Goal: Task Accomplishment & Management: Complete application form

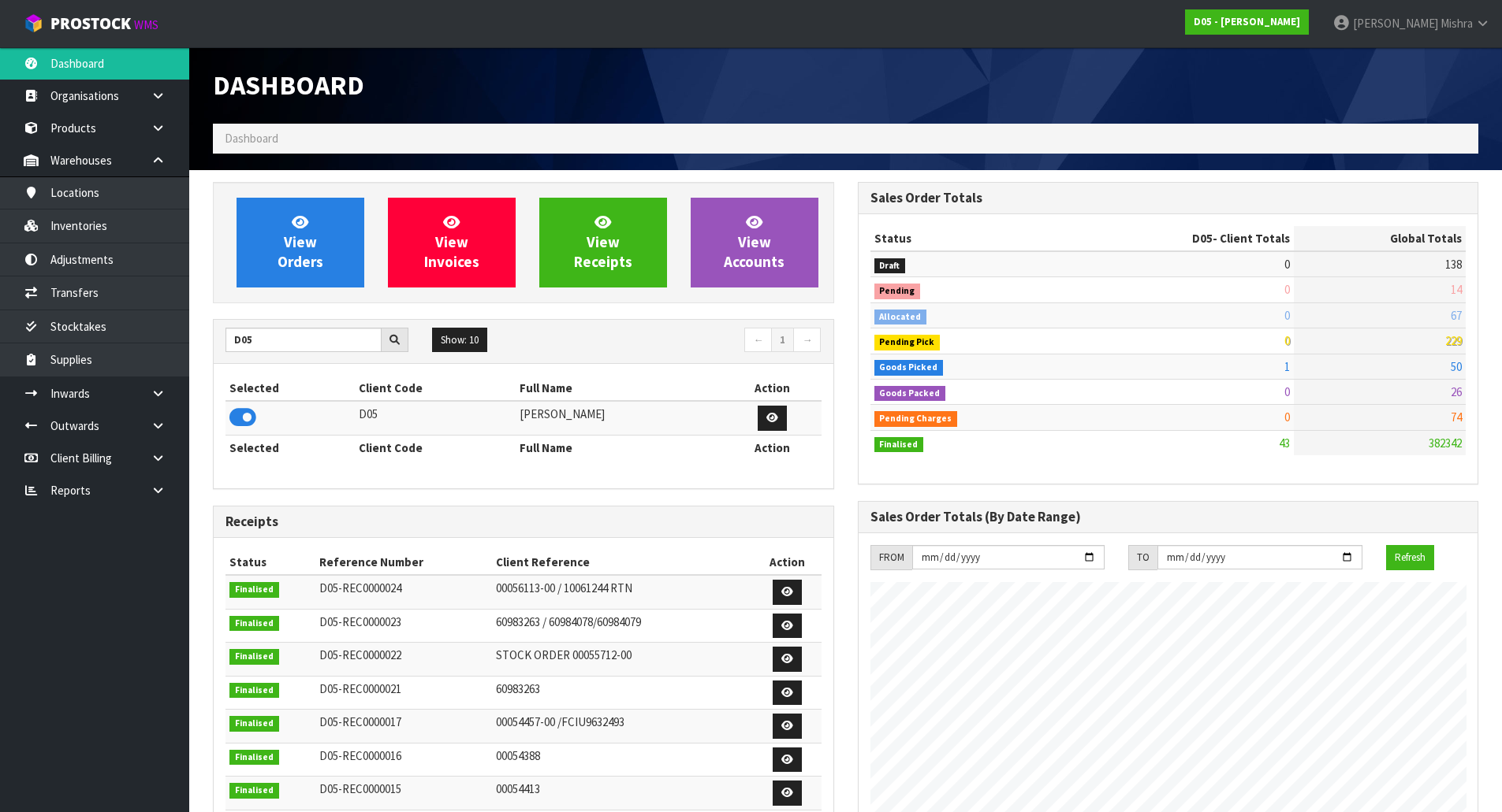
scroll to position [1194, 644]
drag, startPoint x: 272, startPoint y: 349, endPoint x: 31, endPoint y: 367, distance: 241.7
click at [31, 367] on body "Toggle navigation ProStock WMS D05 - [PERSON_NAME] [PERSON_NAME] Logout Dashboa…" at bounding box center [751, 406] width 1502 height 812
type input "V04"
click at [232, 420] on icon at bounding box center [243, 418] width 27 height 23
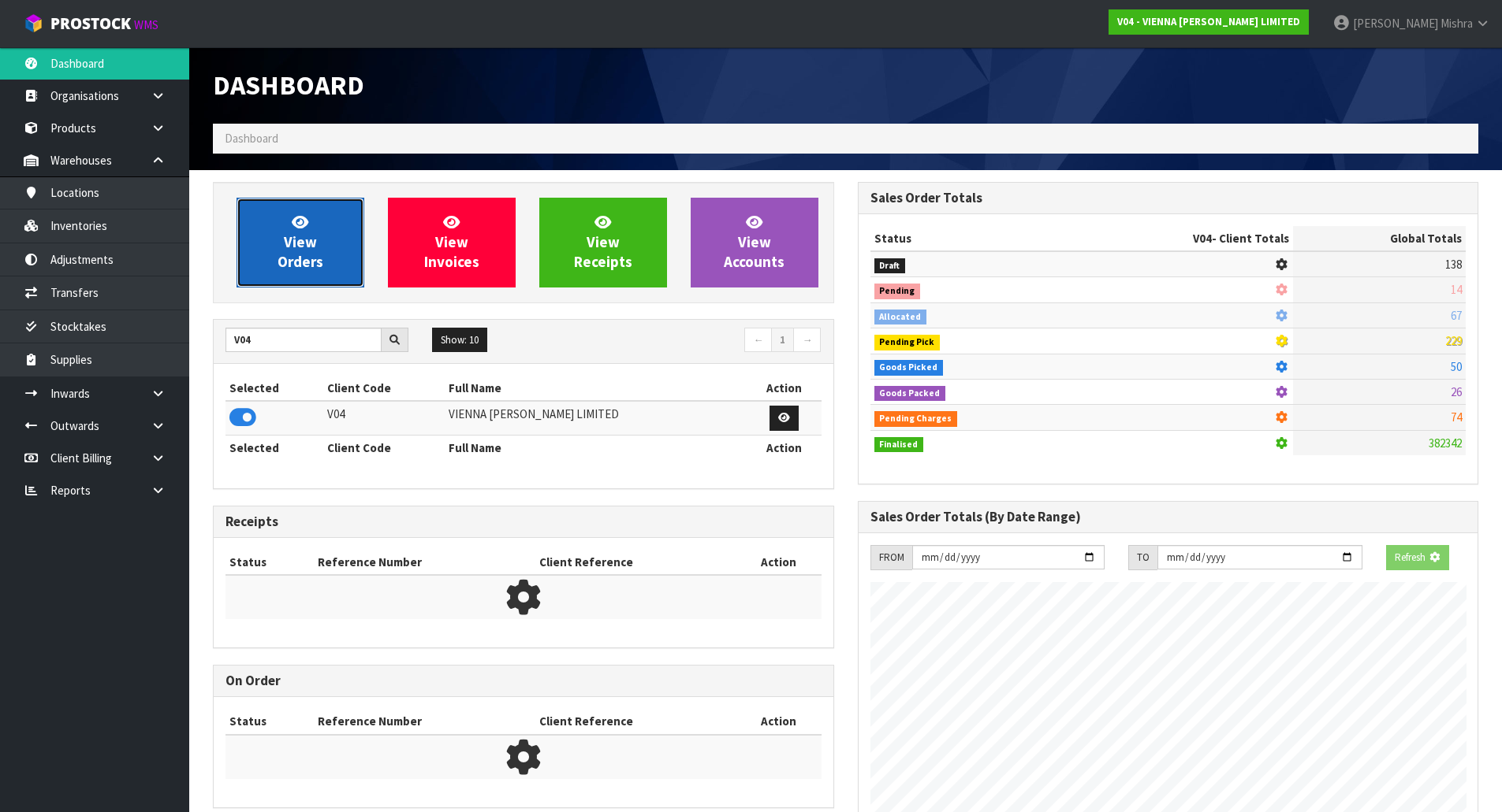
click at [308, 221] on icon at bounding box center [299, 221] width 17 height 15
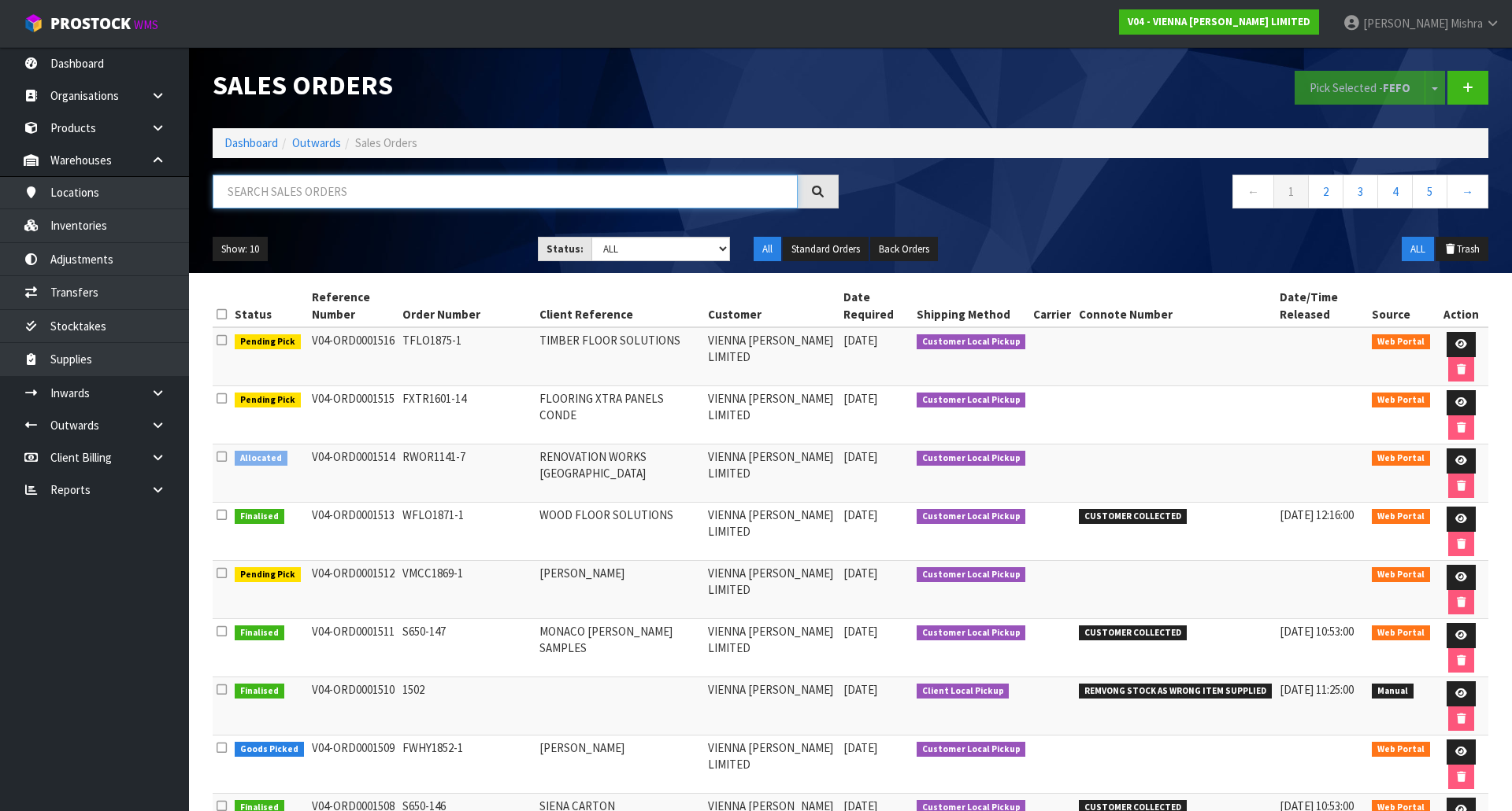
click at [312, 198] on input "text" at bounding box center [504, 192] width 585 height 34
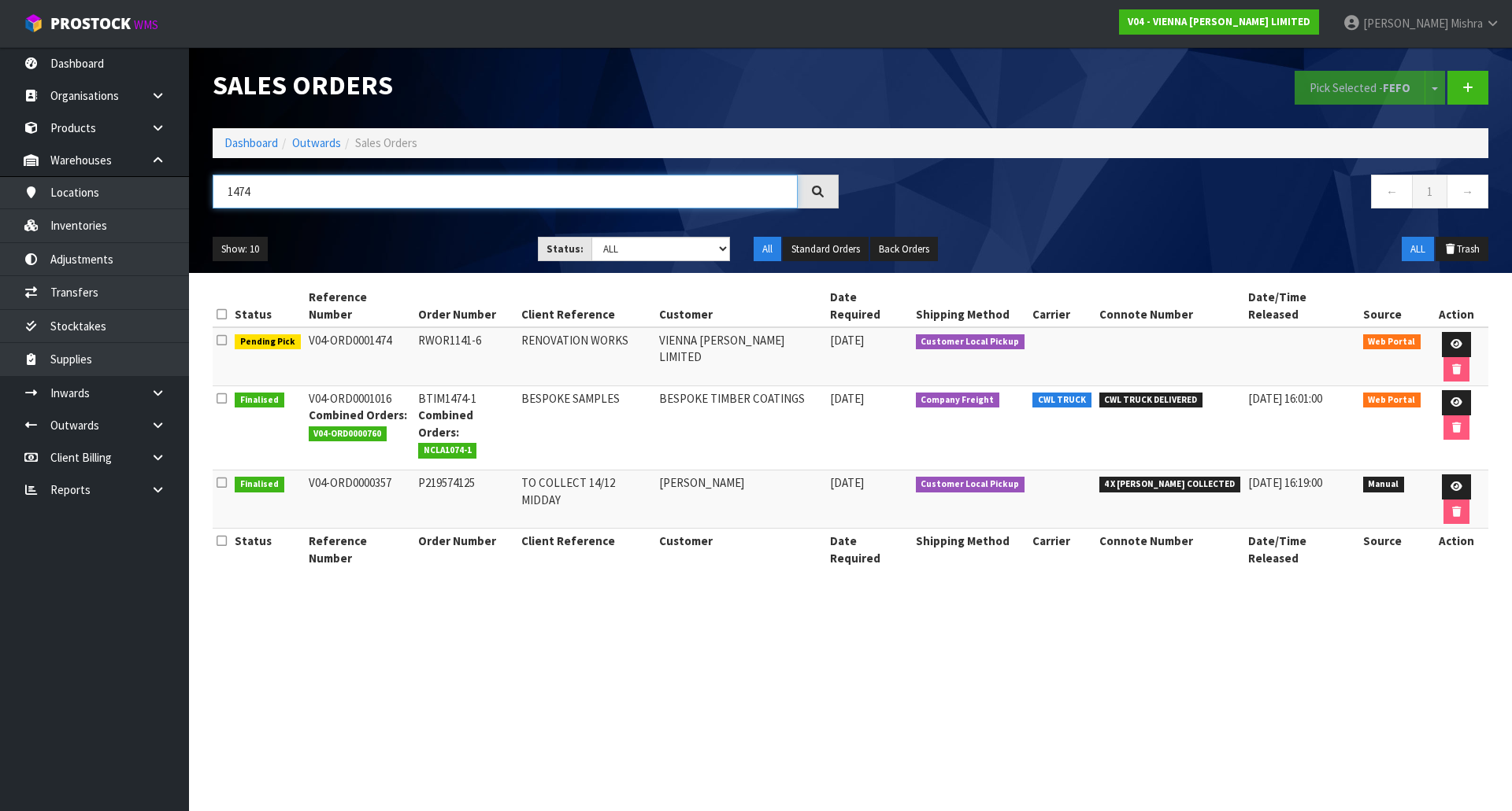
drag, startPoint x: 345, startPoint y: 200, endPoint x: -254, endPoint y: 232, distance: 599.9
click at [0, 232] on html "Toggle navigation ProStock WMS V04 - VIENNA [PERSON_NAME] LIMITED [PERSON_NAME]…" at bounding box center [756, 406] width 1512 height 811
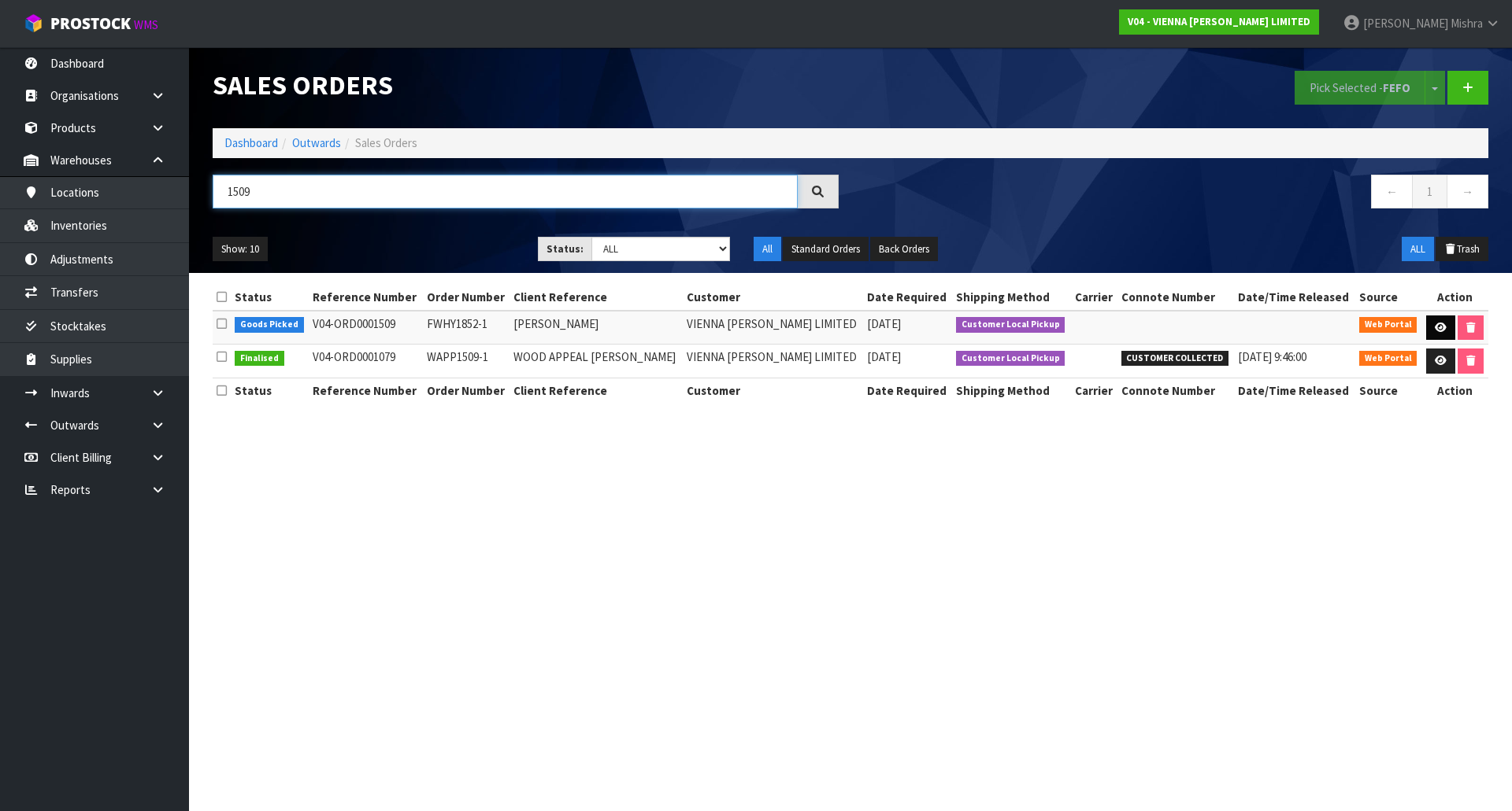
type input "1509"
click at [1429, 328] on link at bounding box center [1441, 329] width 29 height 25
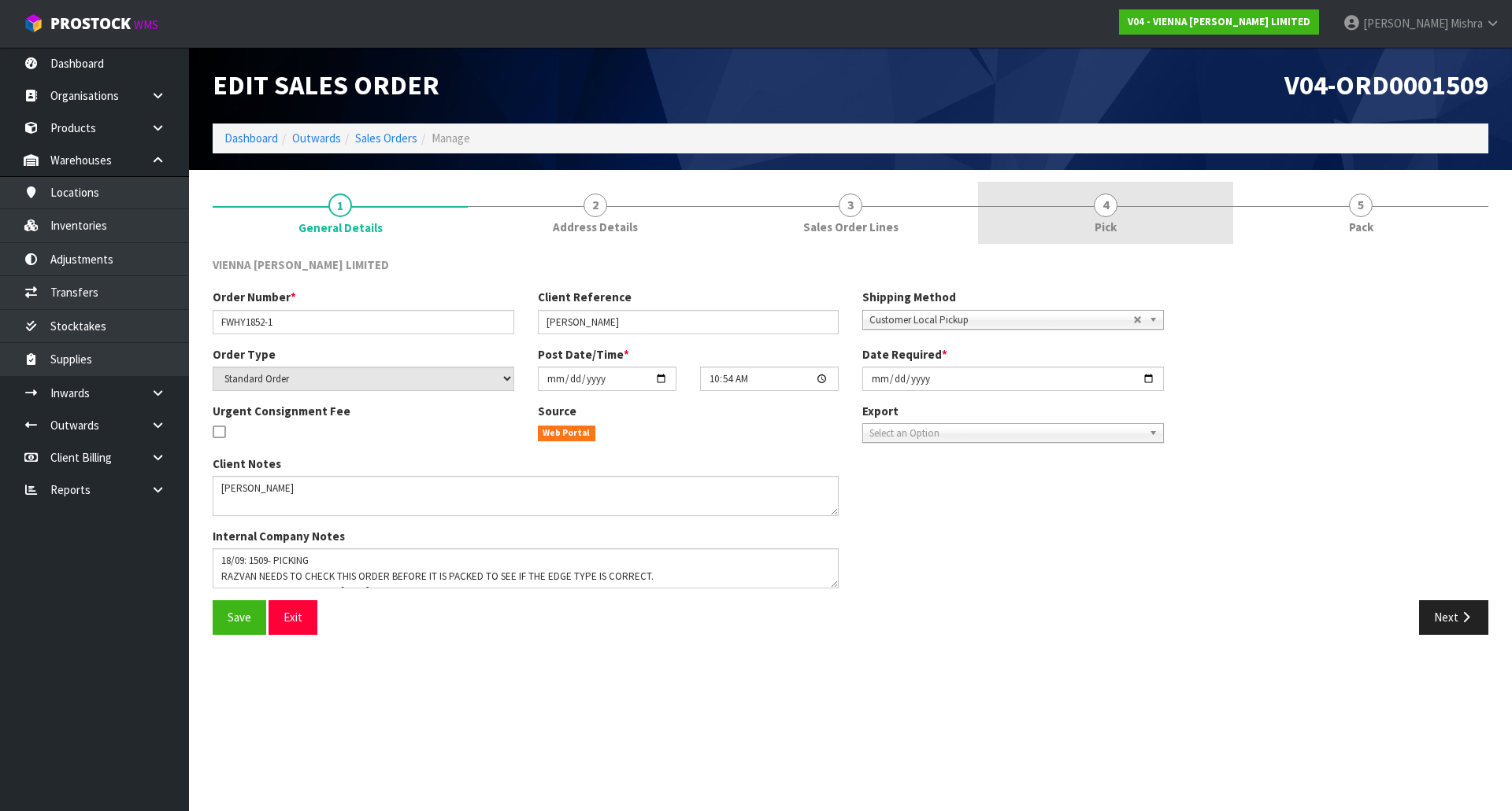
click at [1074, 188] on link "4 Pick" at bounding box center [1105, 213] width 255 height 62
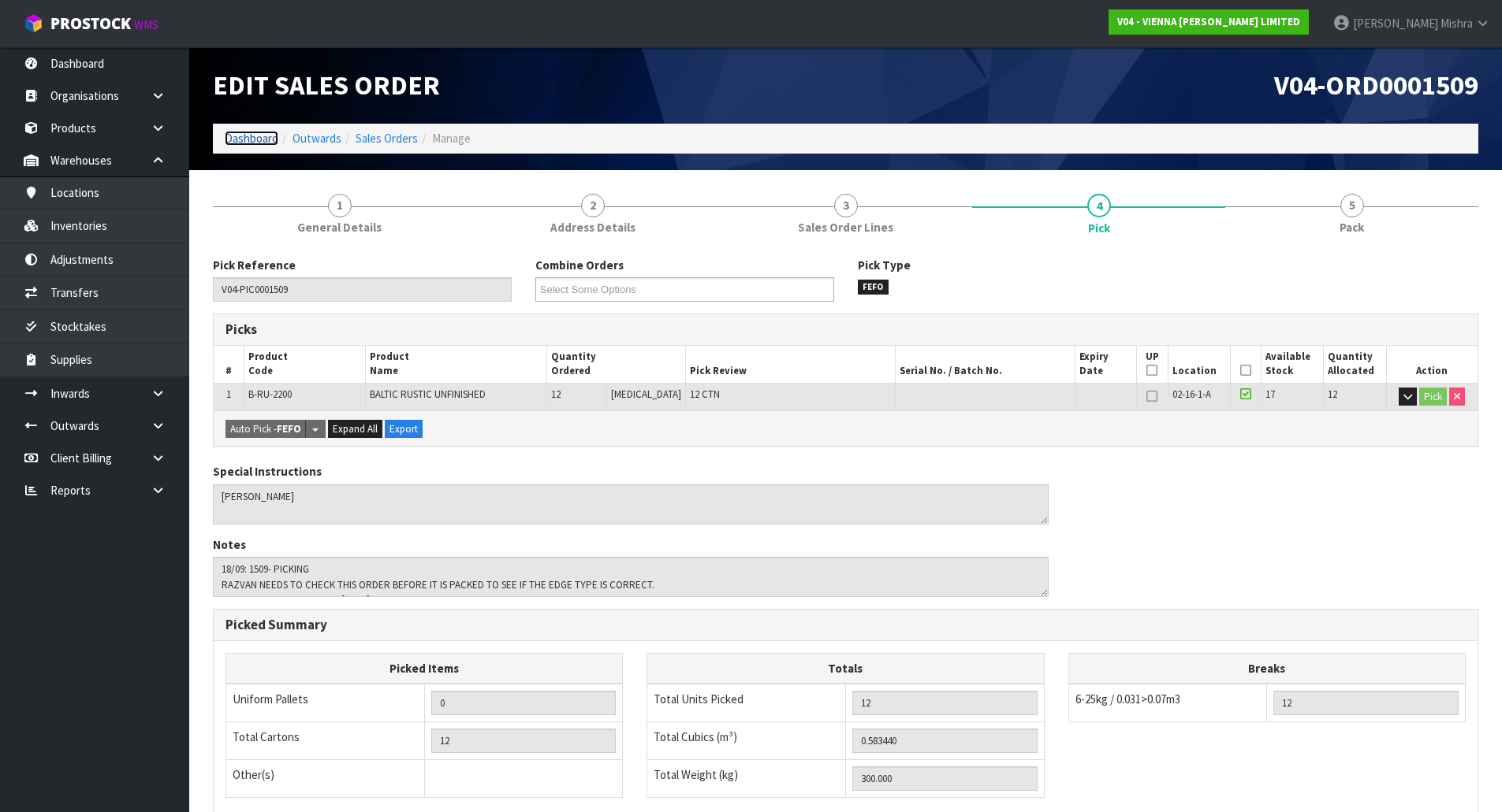
click at [254, 138] on link "Dashboard" at bounding box center [251, 137] width 54 height 15
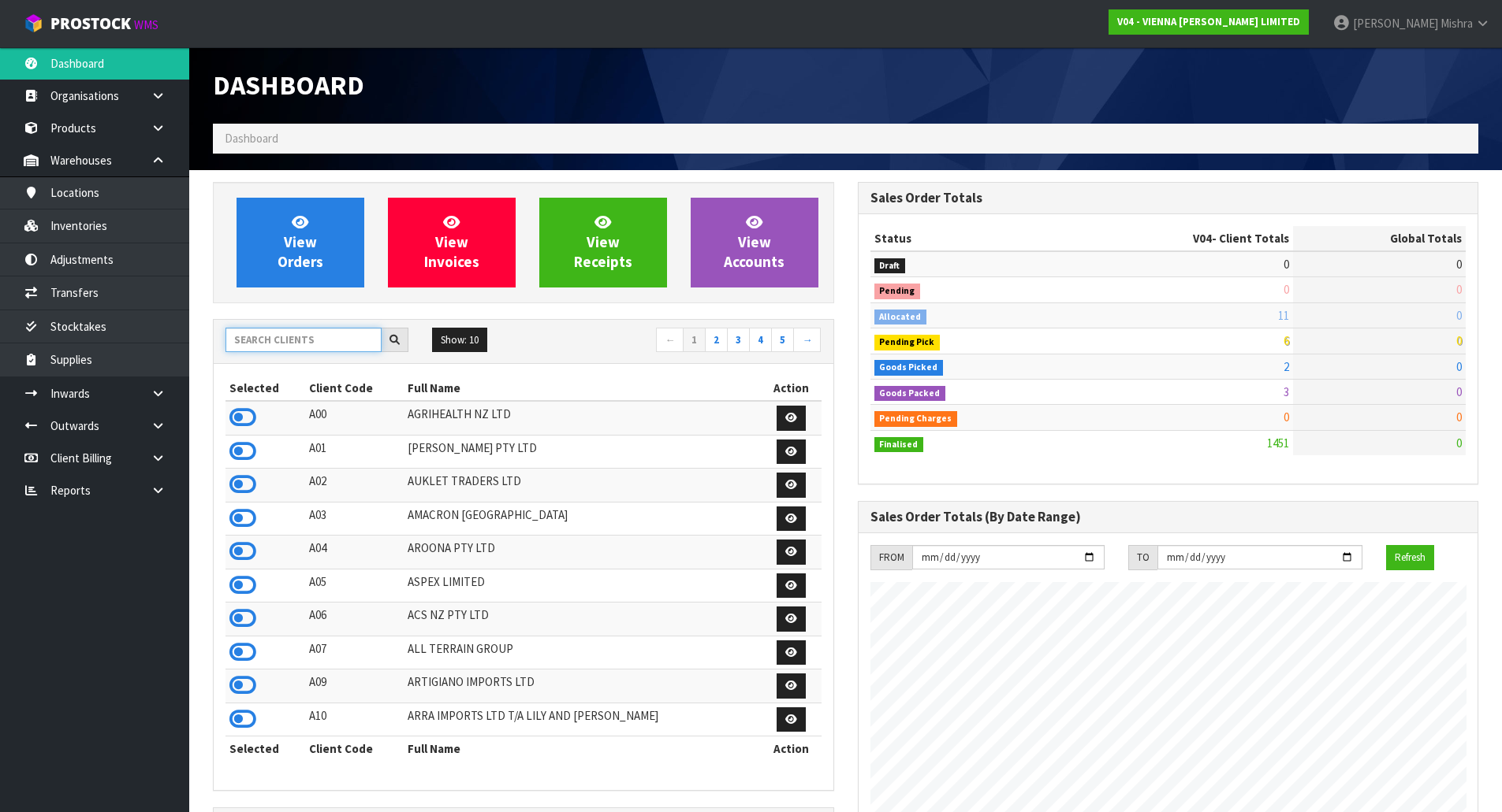
click at [319, 332] on input "text" at bounding box center [303, 340] width 156 height 24
type input "S02"
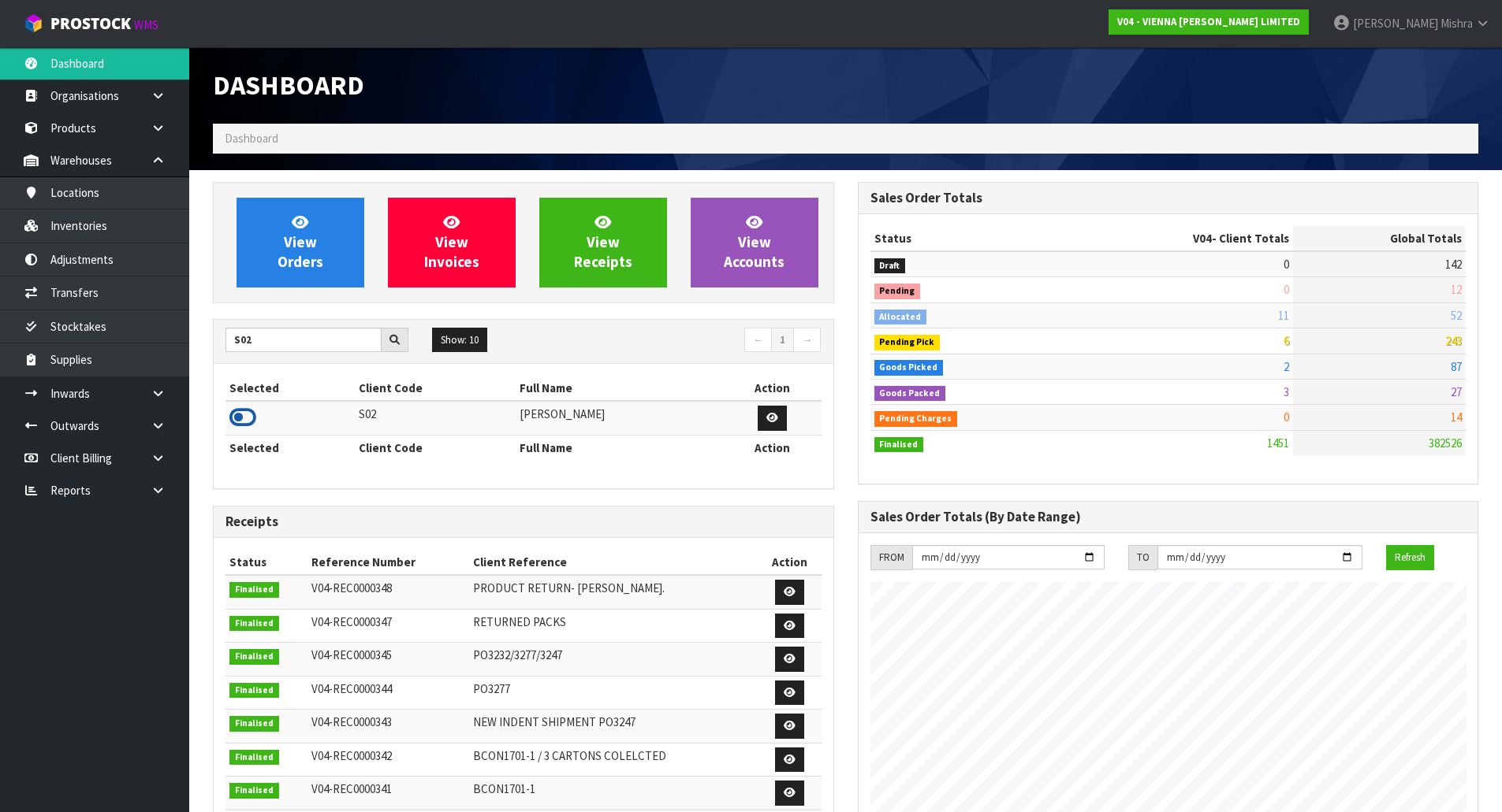
click at [244, 411] on icon at bounding box center [243, 418] width 27 height 23
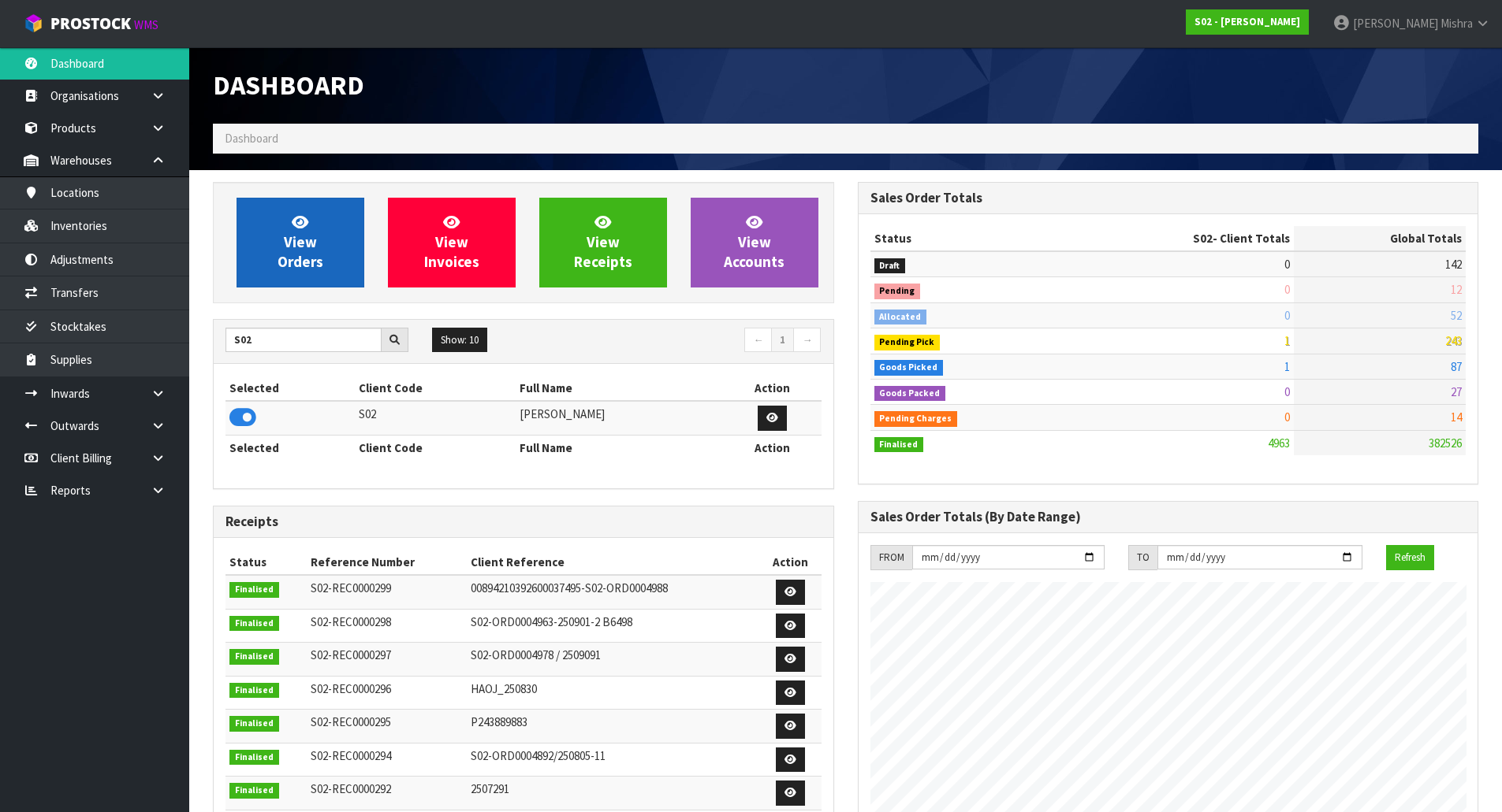
scroll to position [1117, 644]
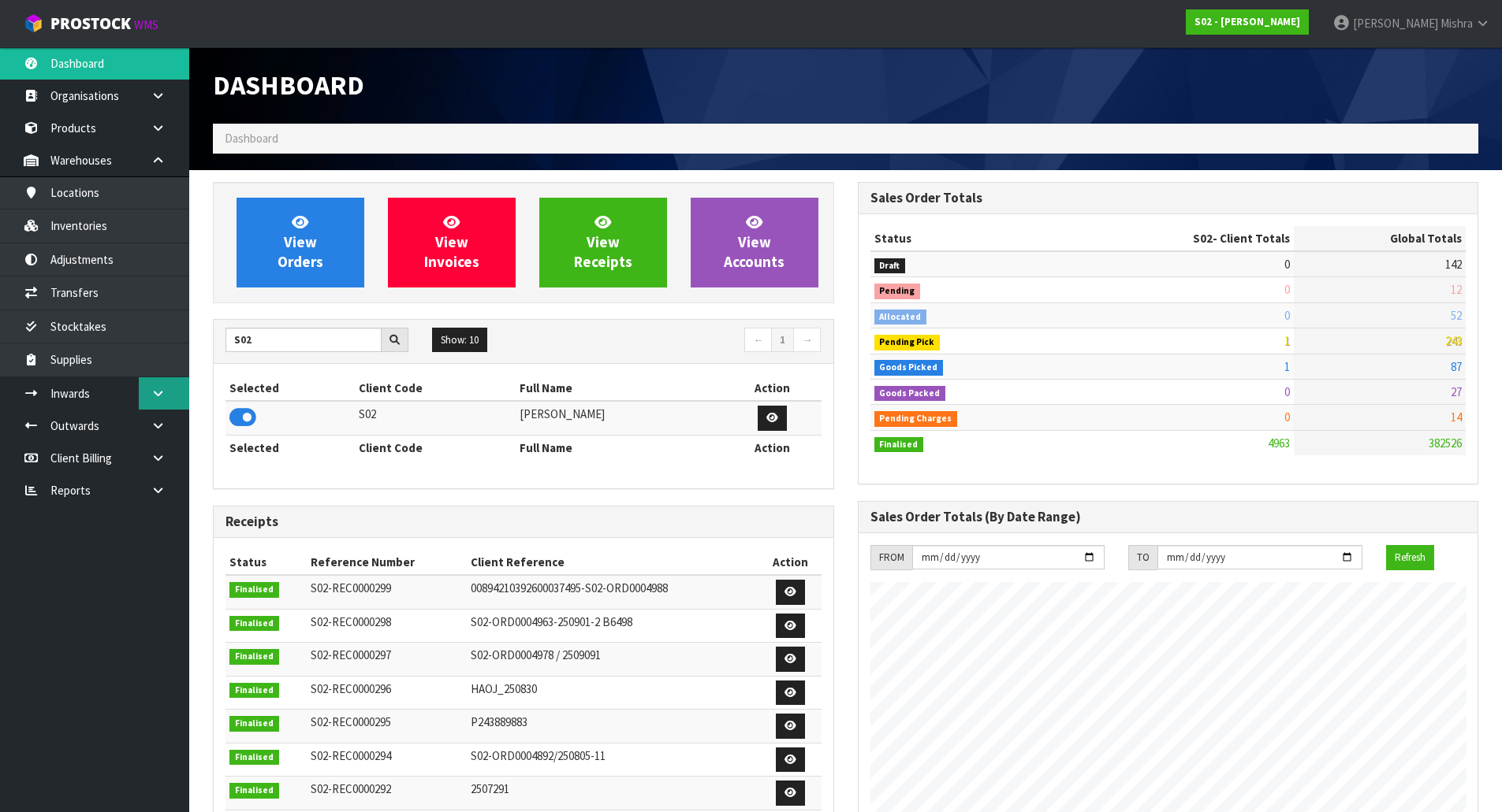
click at [147, 387] on link at bounding box center [164, 393] width 51 height 32
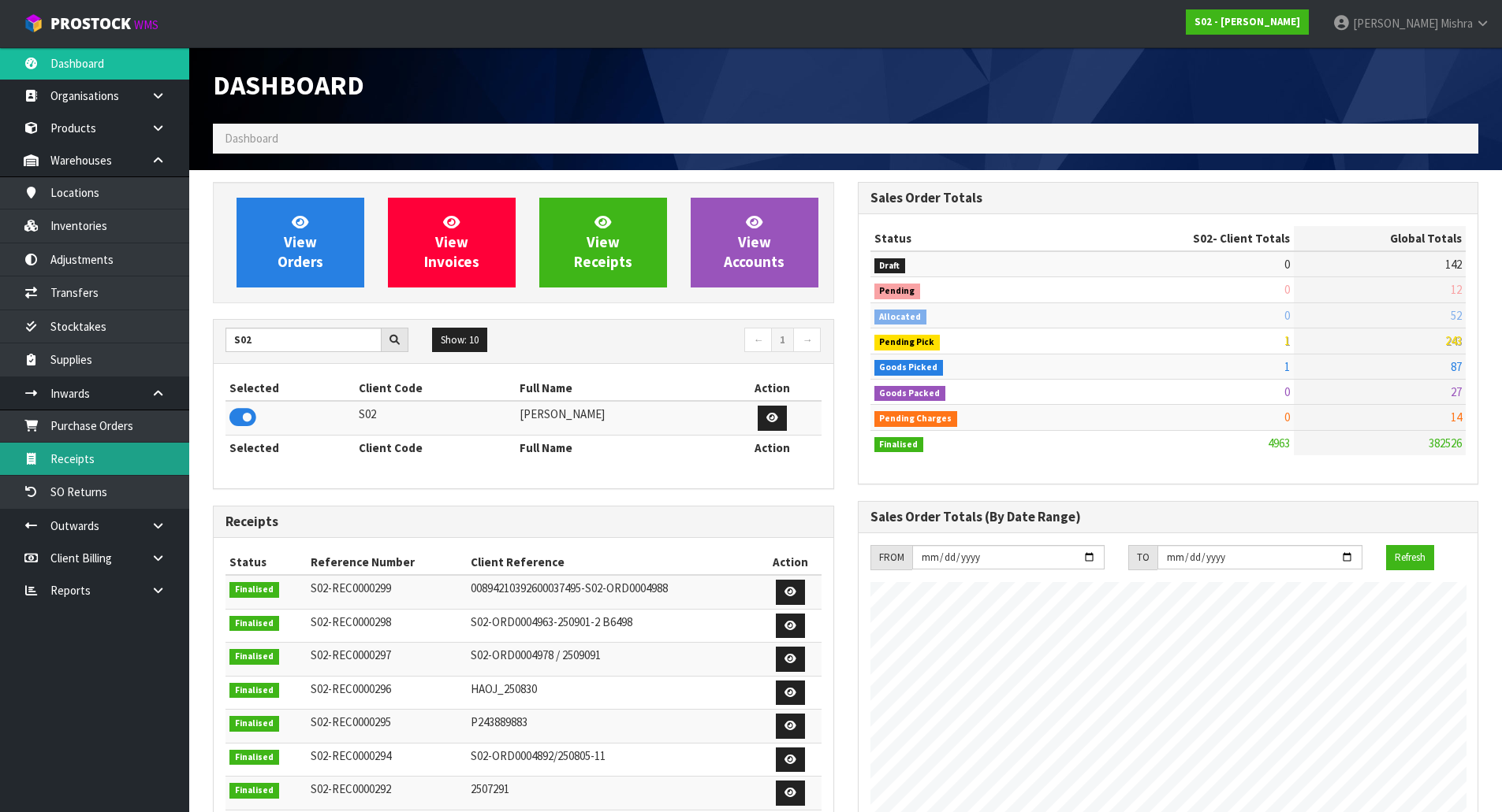
click at [105, 451] on link "Receipts" at bounding box center [94, 459] width 189 height 32
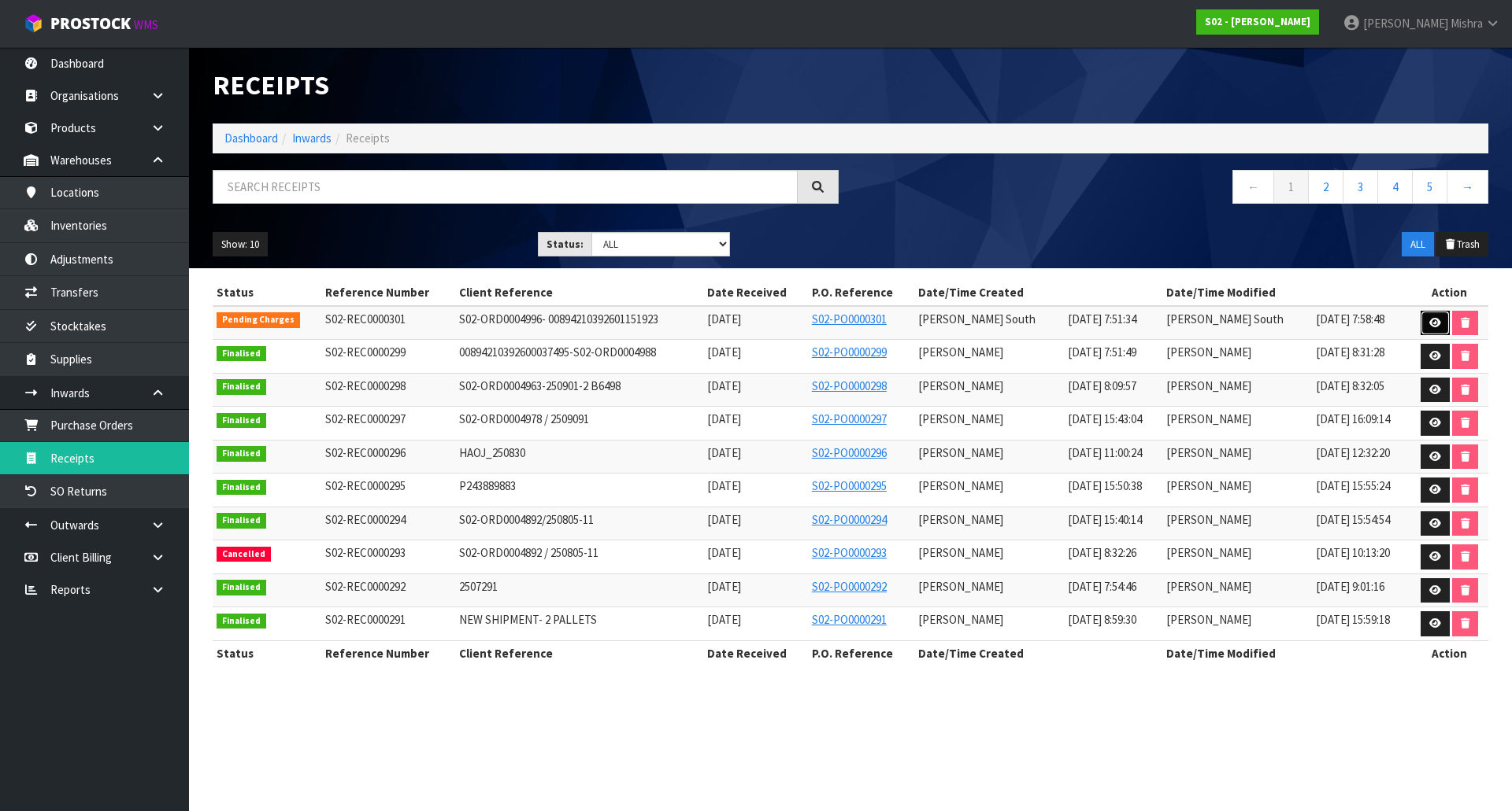
click at [1438, 319] on icon at bounding box center [1435, 323] width 12 height 11
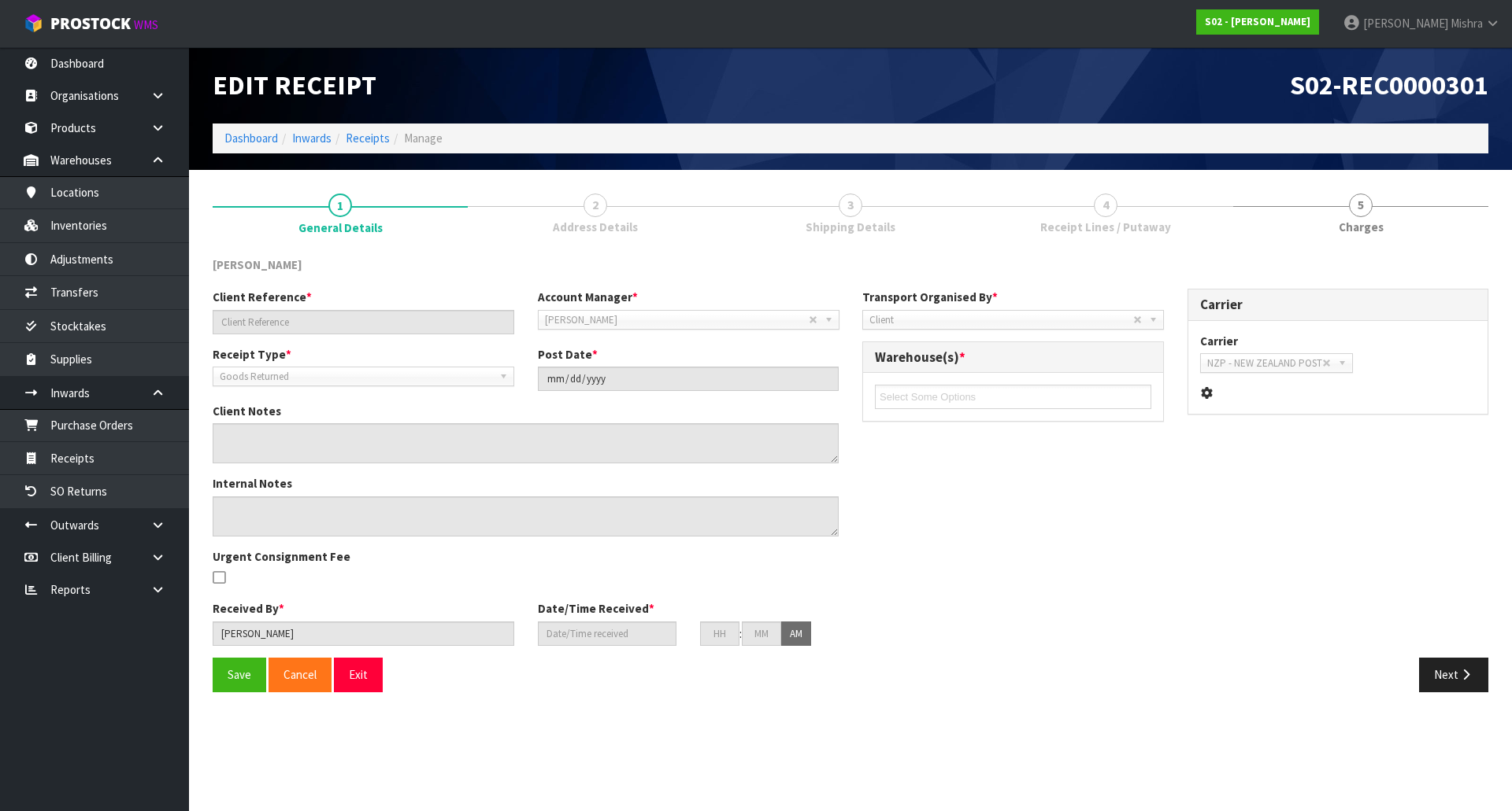
type input "S02-ORD0004996- 00894210392601151923"
type input "[DATE]"
type input "[PERSON_NAME]"
type input "[DATE]"
type input "08"
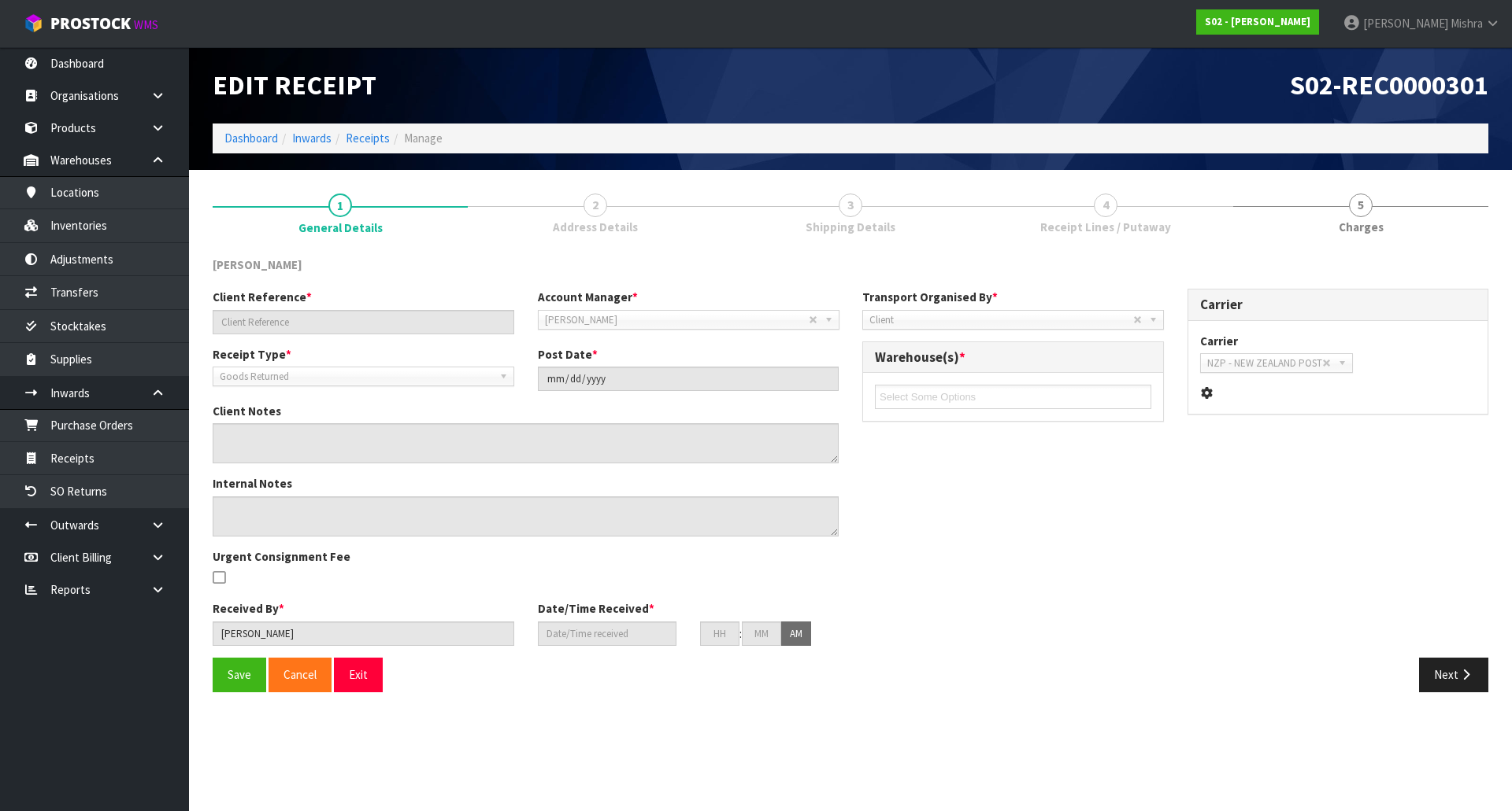
type input "00"
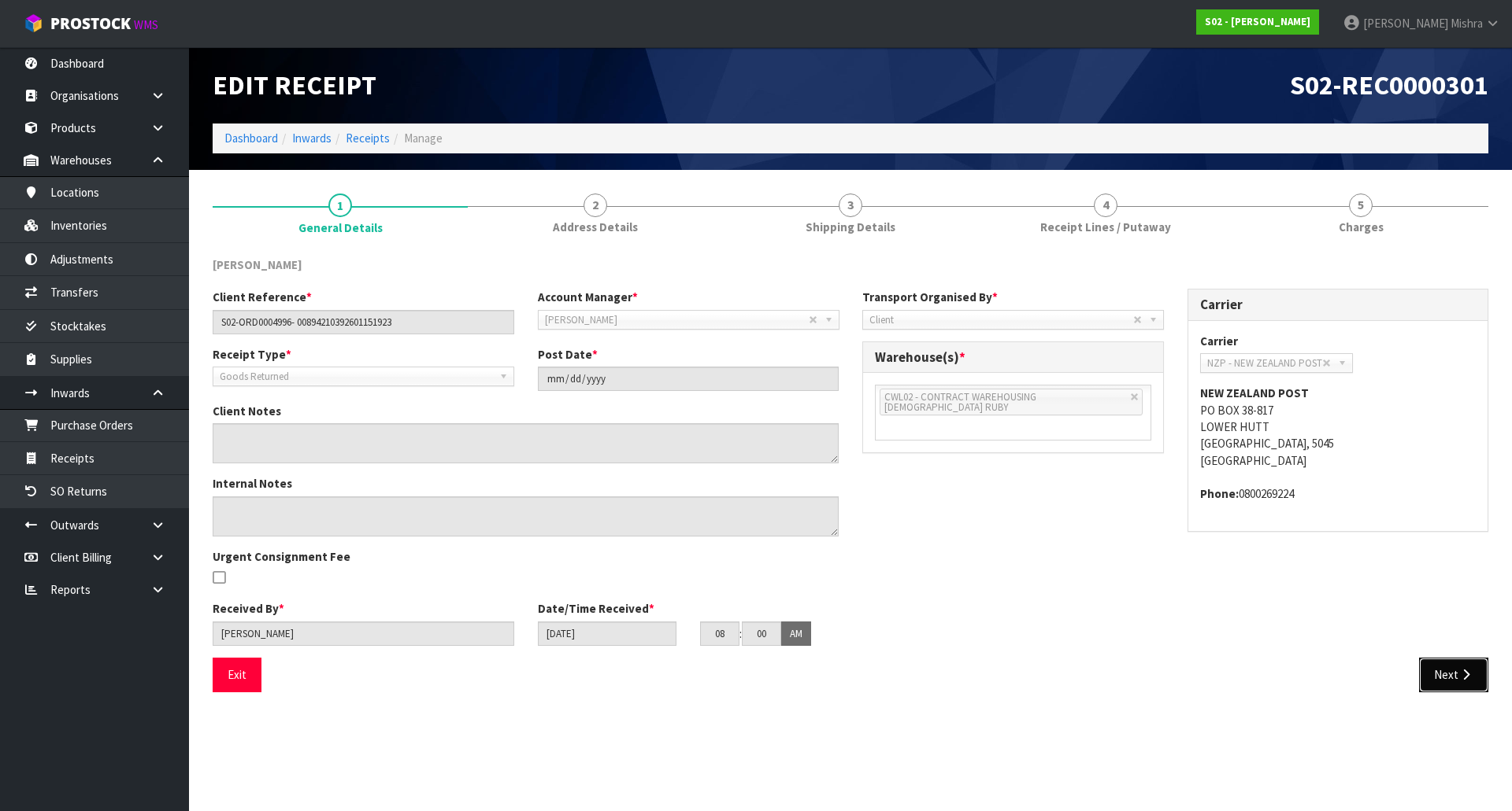
click at [1466, 673] on icon "button" at bounding box center [1465, 675] width 15 height 12
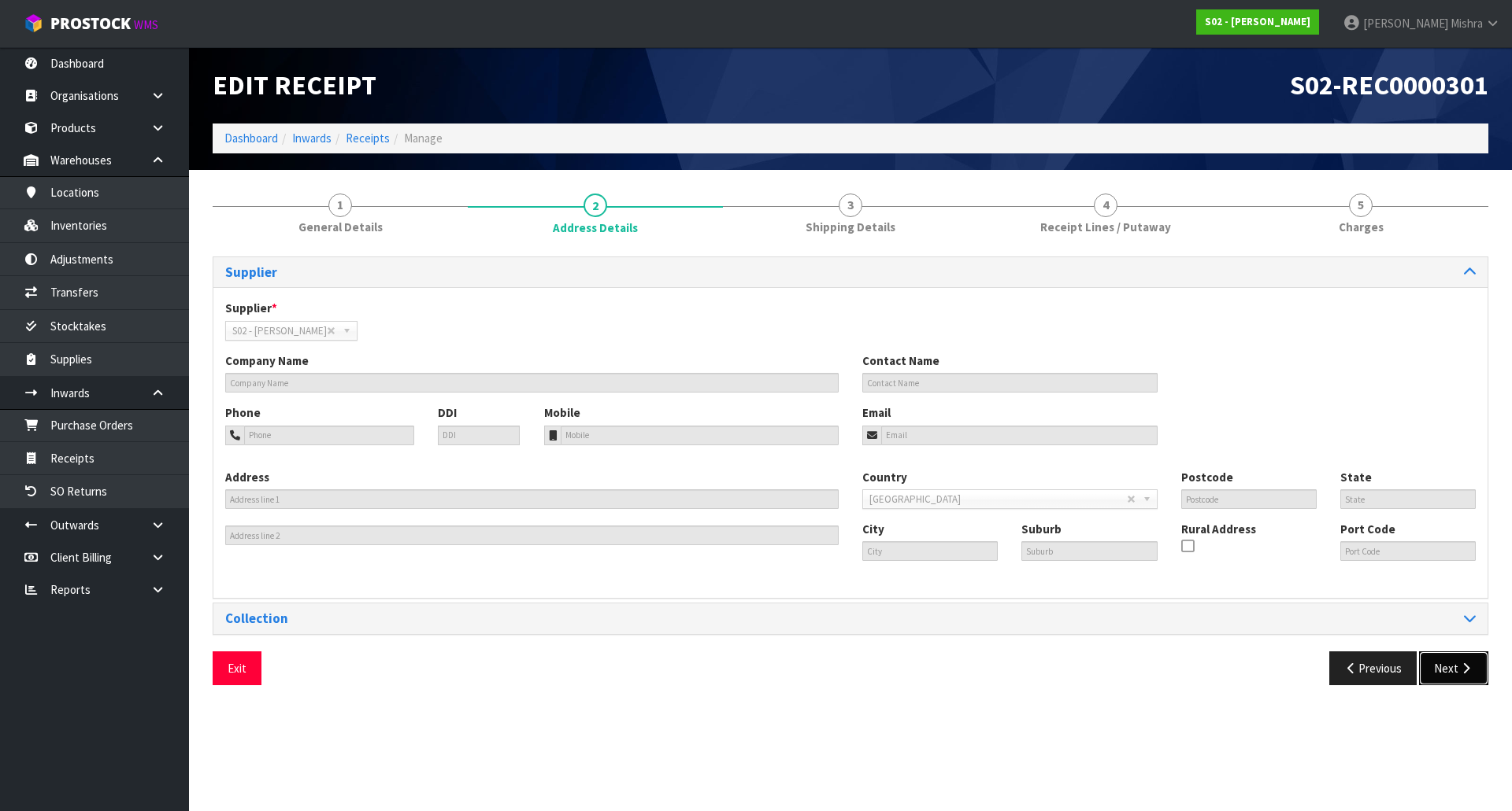
click at [1466, 673] on icon "button" at bounding box center [1465, 668] width 15 height 12
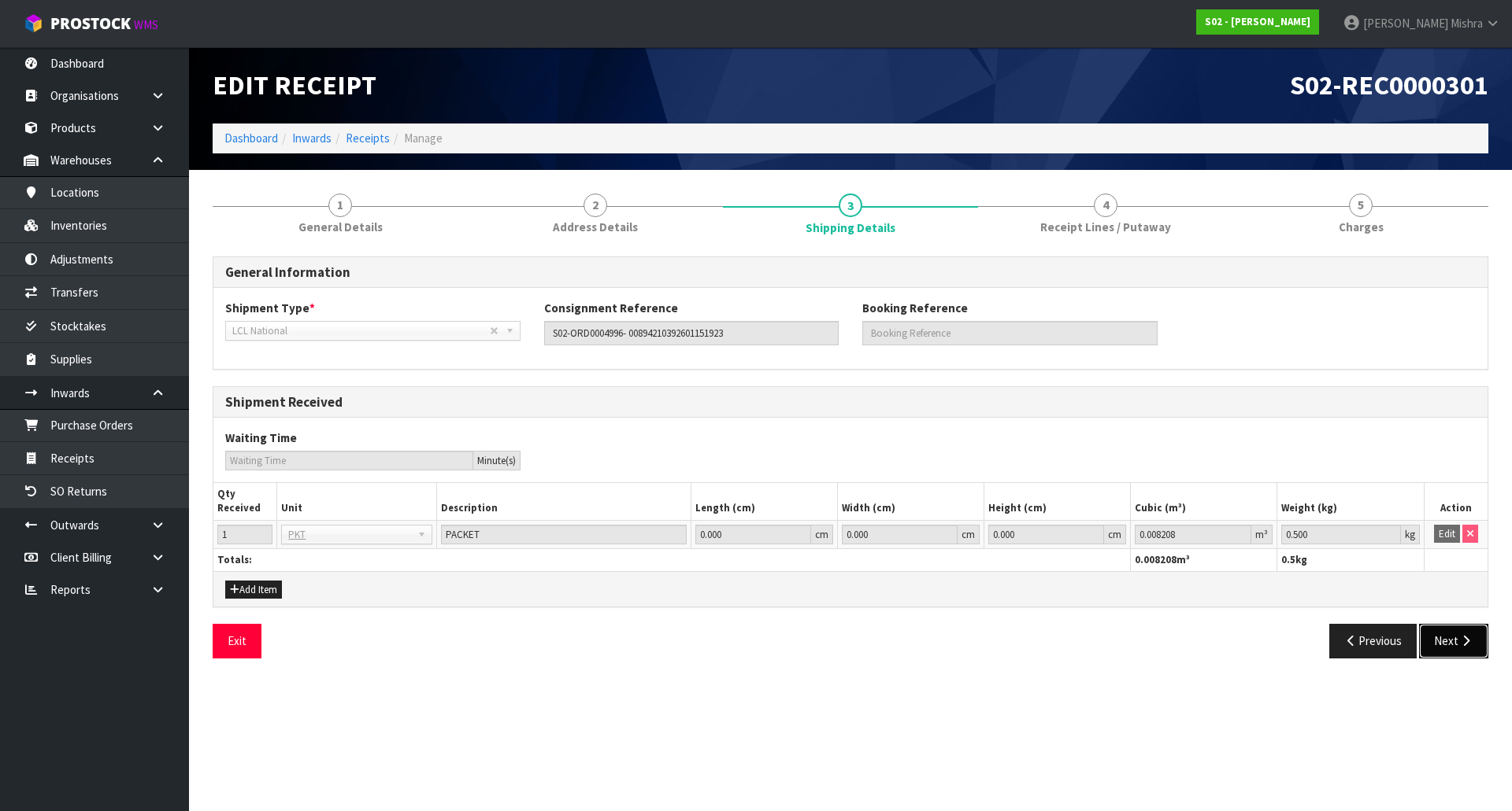
click at [1459, 646] on icon "button" at bounding box center [1465, 641] width 15 height 12
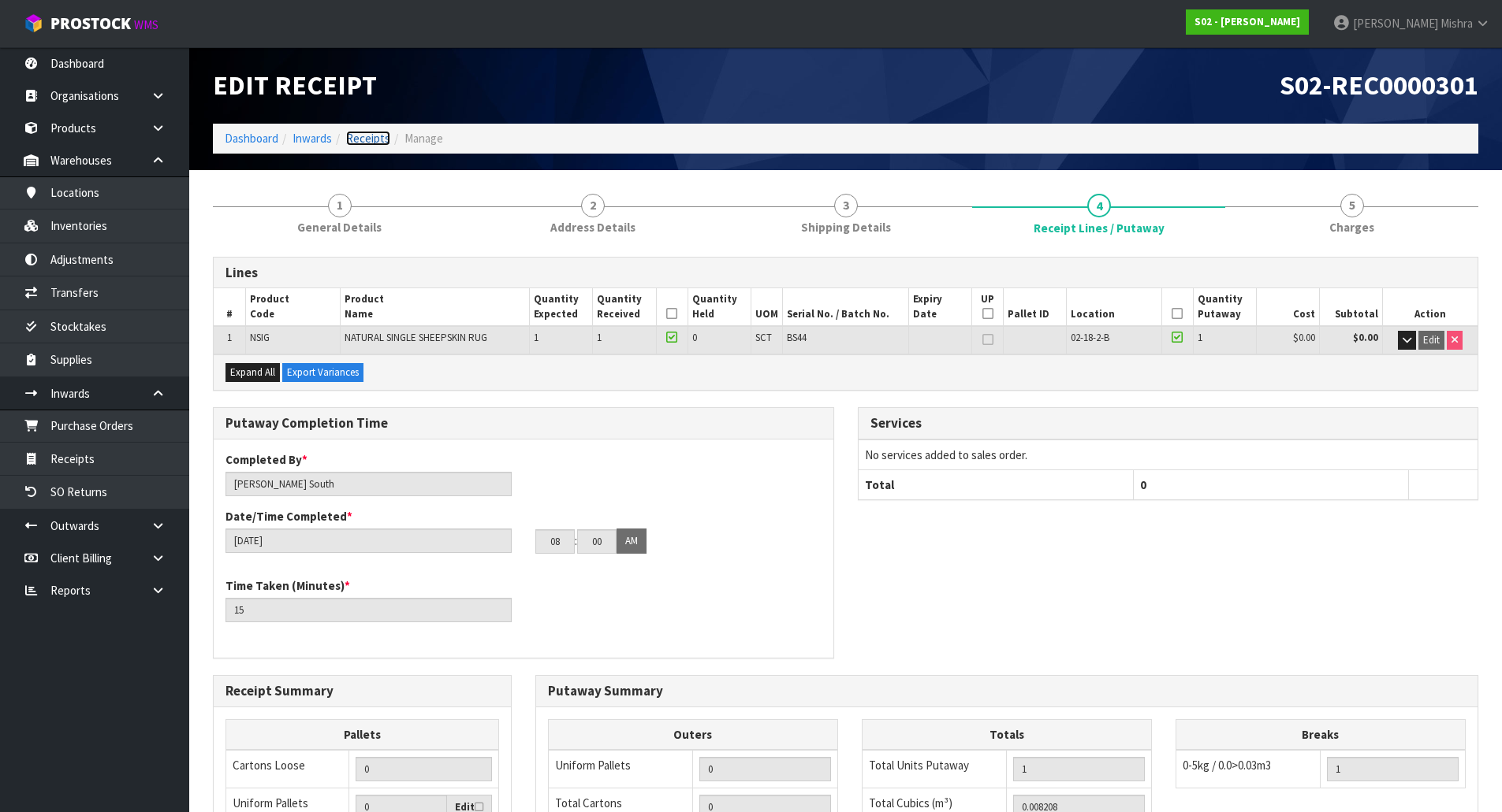
click at [364, 145] on link "Receipts" at bounding box center [367, 137] width 44 height 15
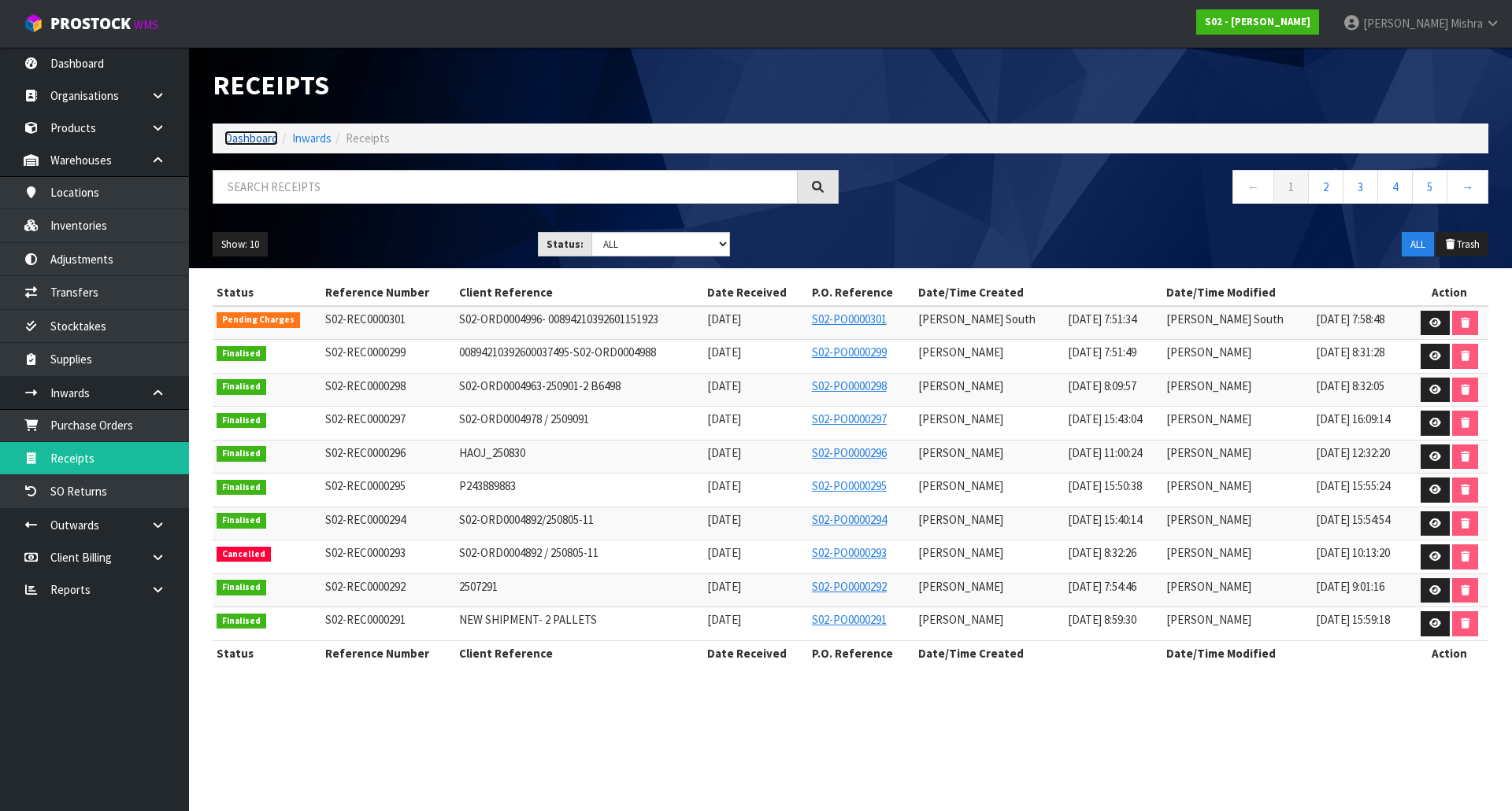
click at [246, 145] on link "Dashboard" at bounding box center [251, 137] width 54 height 15
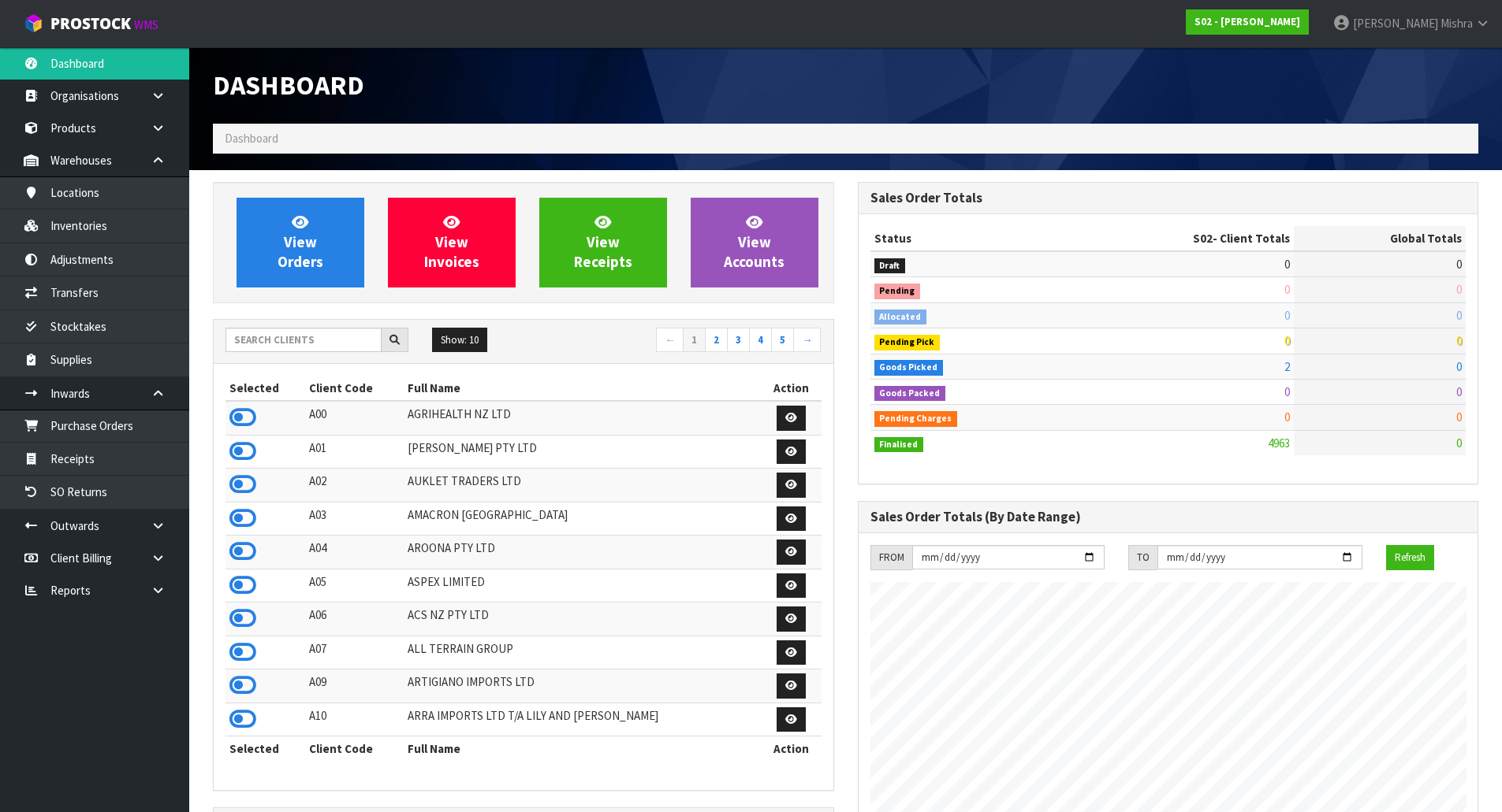
scroll to position [1117, 644]
click at [330, 347] on input "text" at bounding box center [303, 340] width 156 height 24
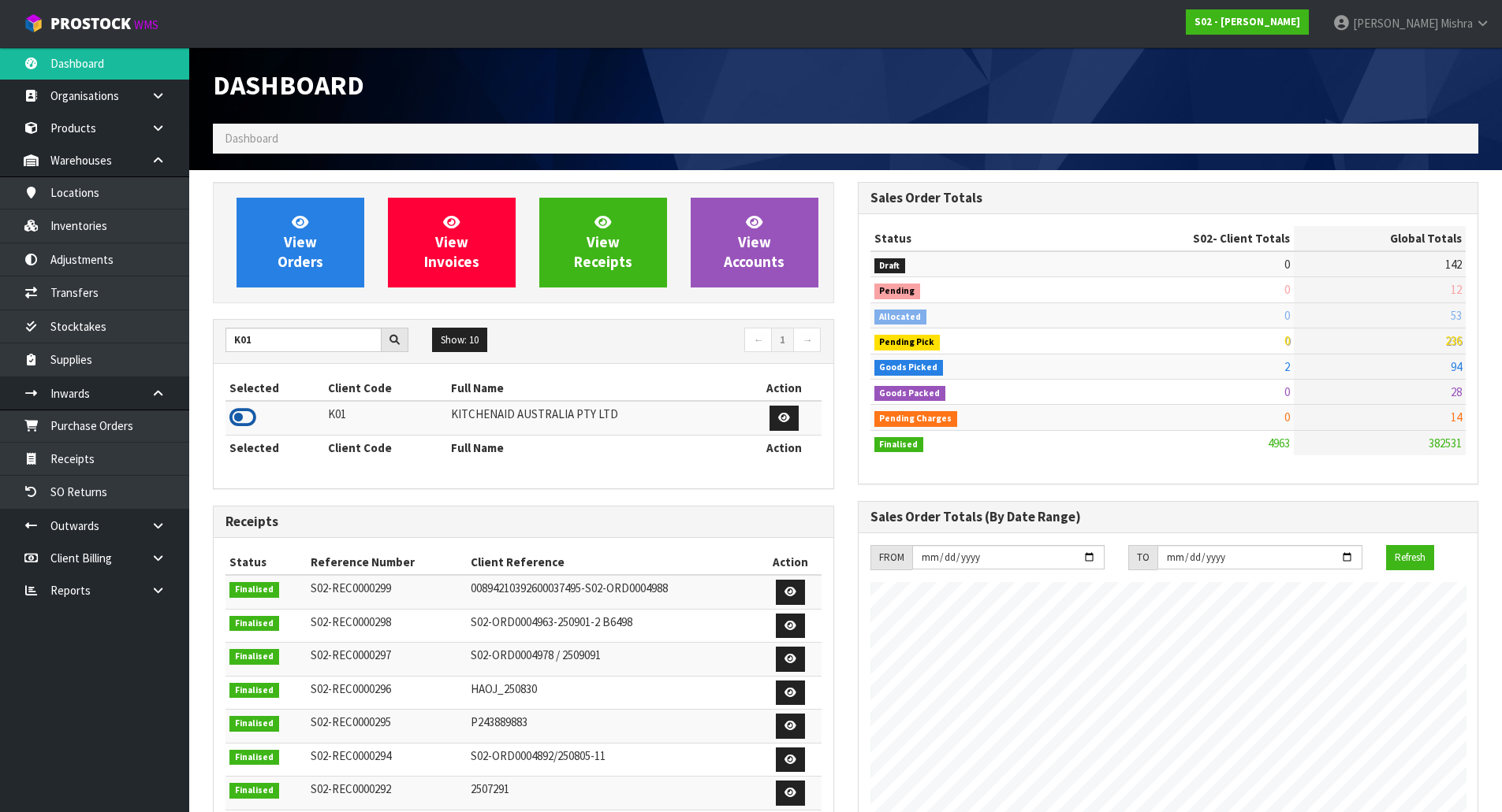
click at [236, 420] on icon at bounding box center [243, 418] width 27 height 23
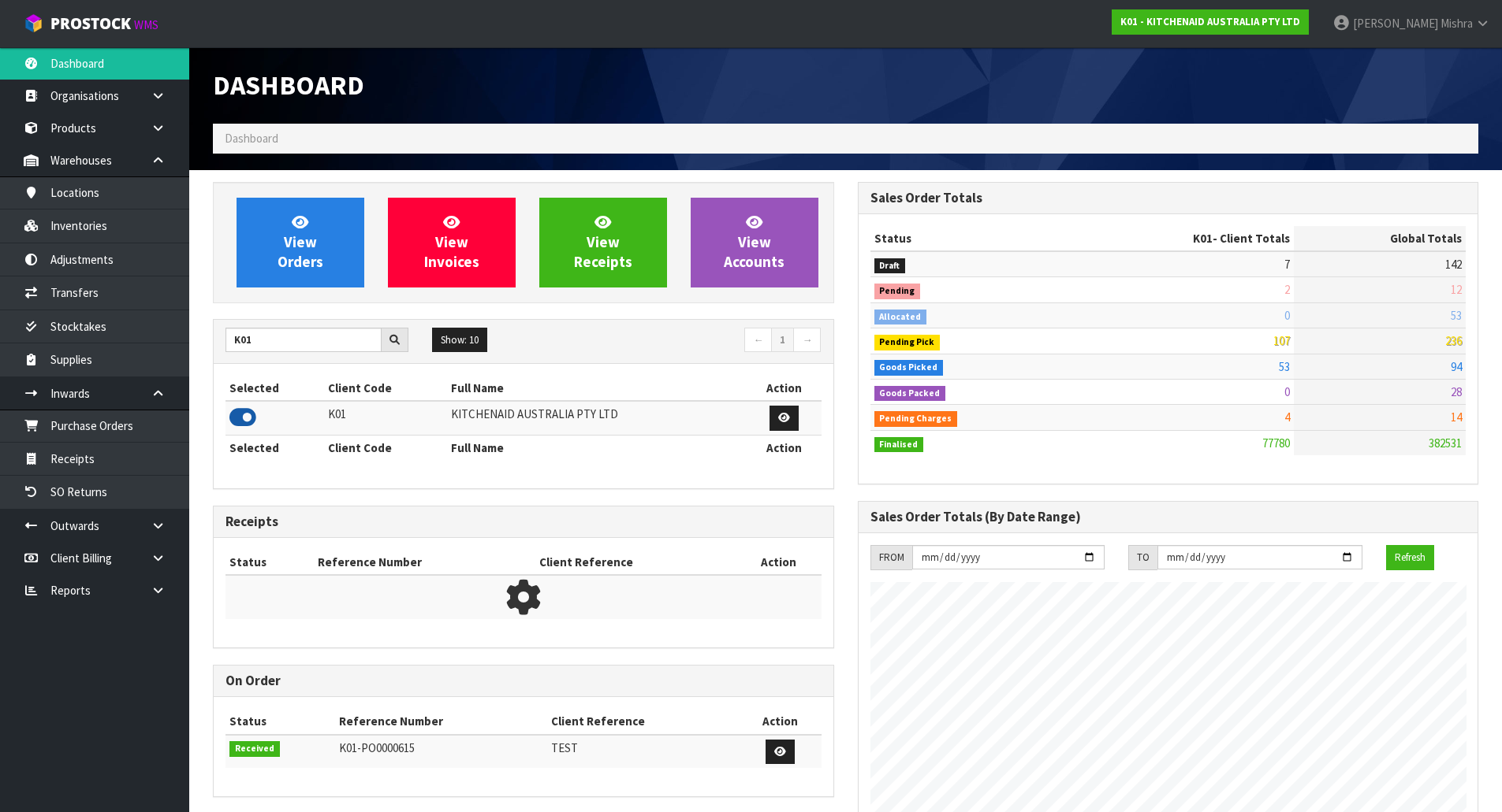
scroll to position [1194, 644]
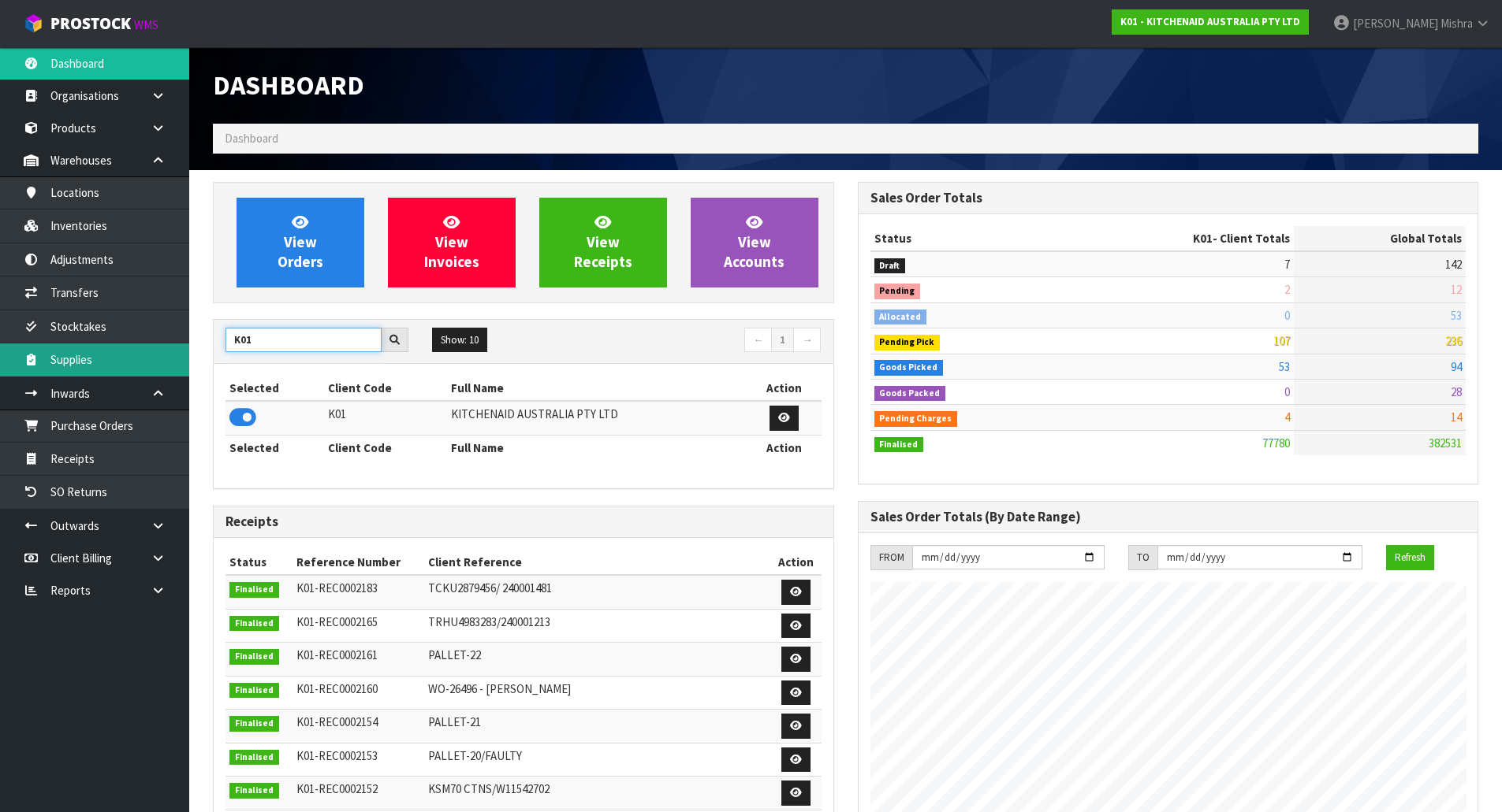
drag, startPoint x: 283, startPoint y: 347, endPoint x: 158, endPoint y: 355, distance: 125.3
click at [158, 355] on body "Toggle navigation ProStock WMS K01 - KITCHENAID AUSTRALIA PTY LTD [PERSON_NAME]…" at bounding box center [751, 406] width 1502 height 812
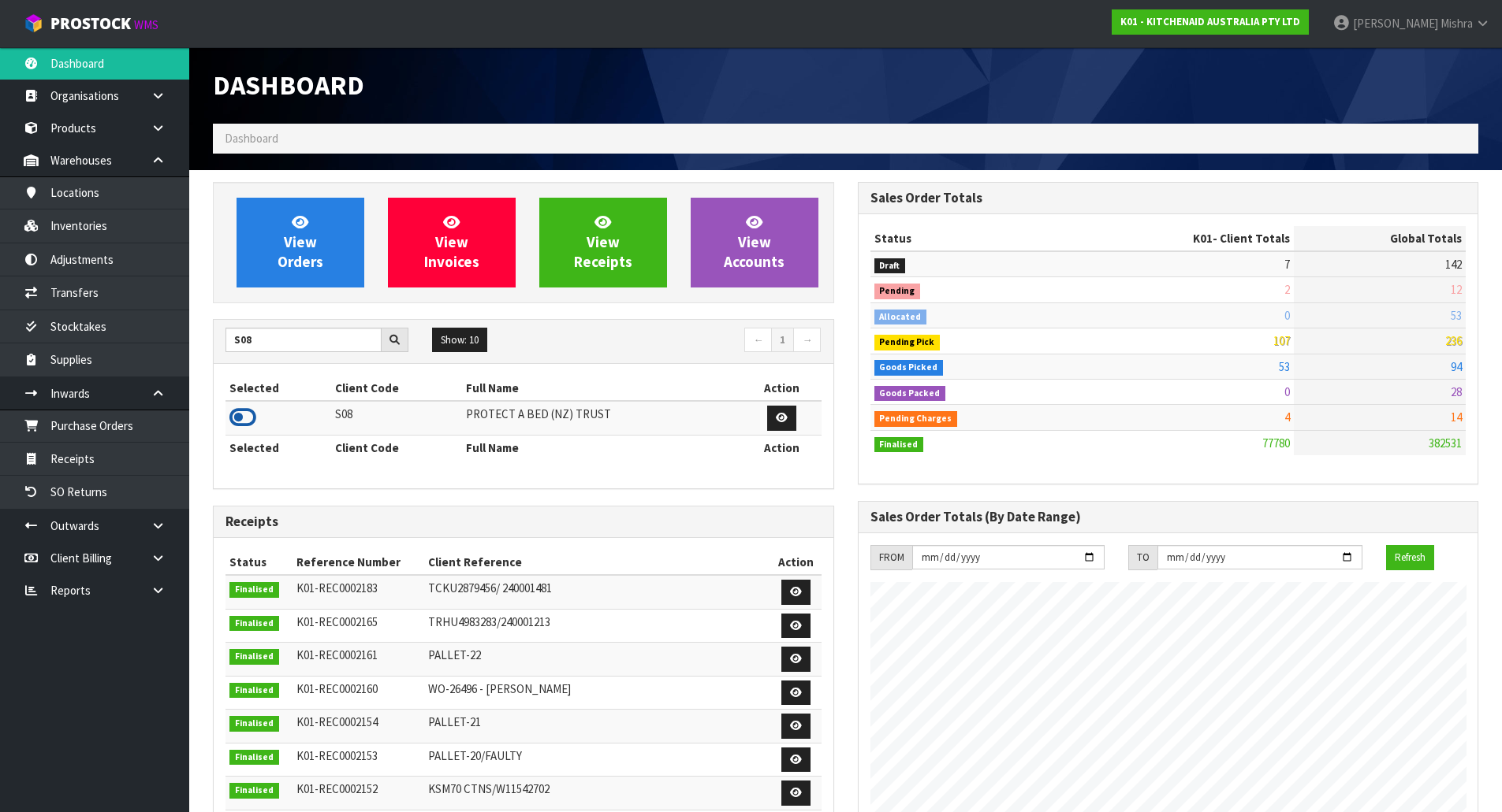
click at [236, 417] on icon at bounding box center [243, 418] width 27 height 23
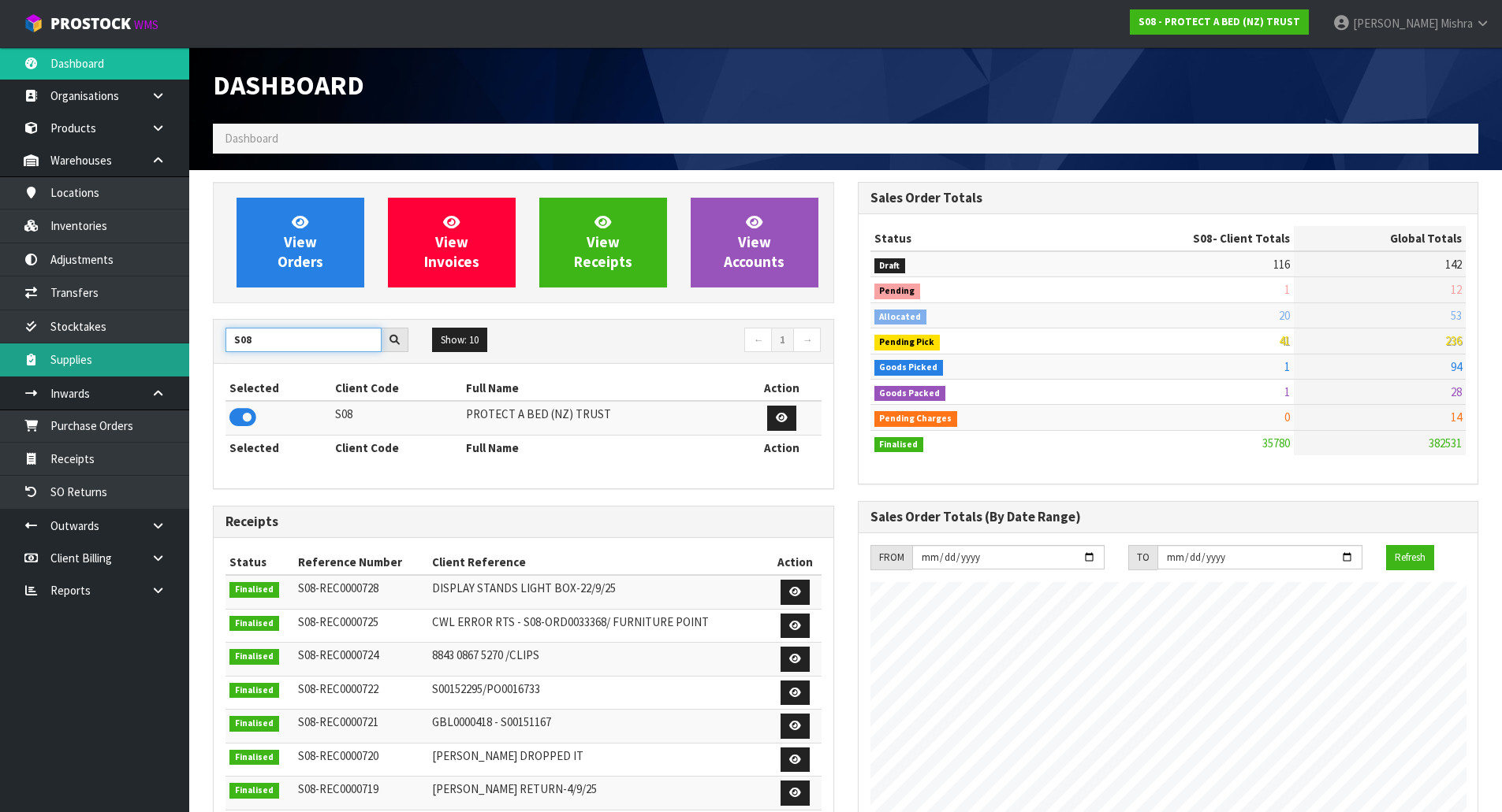
drag, startPoint x: 275, startPoint y: 344, endPoint x: 121, endPoint y: 345, distance: 154.0
click at [121, 345] on body "Toggle navigation ProStock WMS S08 - PROTECT A BED (NZ) TRUST [PERSON_NAME] Log…" at bounding box center [751, 406] width 1502 height 812
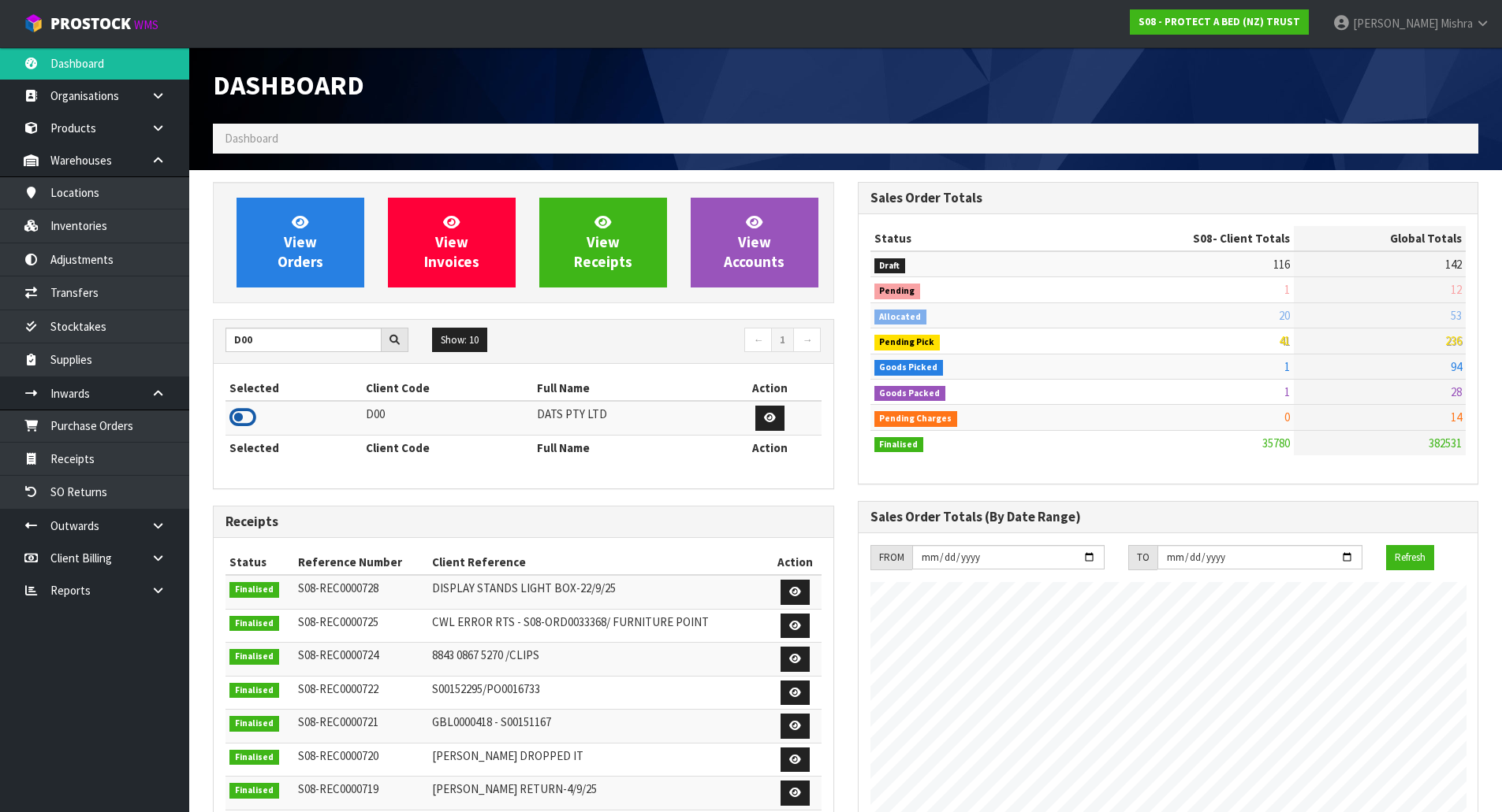
click at [250, 415] on icon at bounding box center [243, 418] width 27 height 23
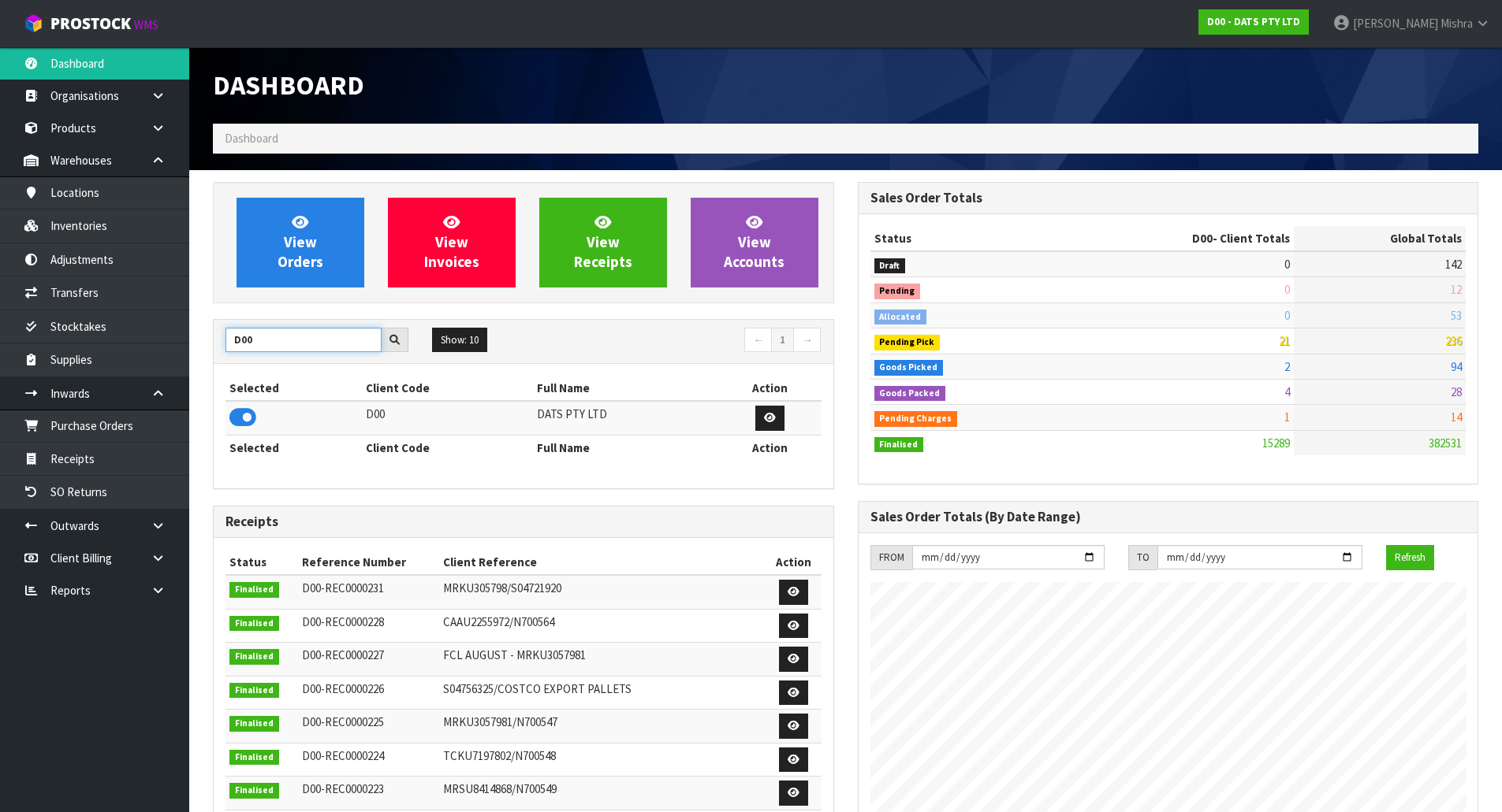
drag, startPoint x: 255, startPoint y: 342, endPoint x: -103, endPoint y: 343, distance: 358.0
click at [0, 343] on html "Toggle navigation ProStock WMS D00 - DATS PTY LTD [PERSON_NAME] Logout Dashboar…" at bounding box center [751, 406] width 1502 height 812
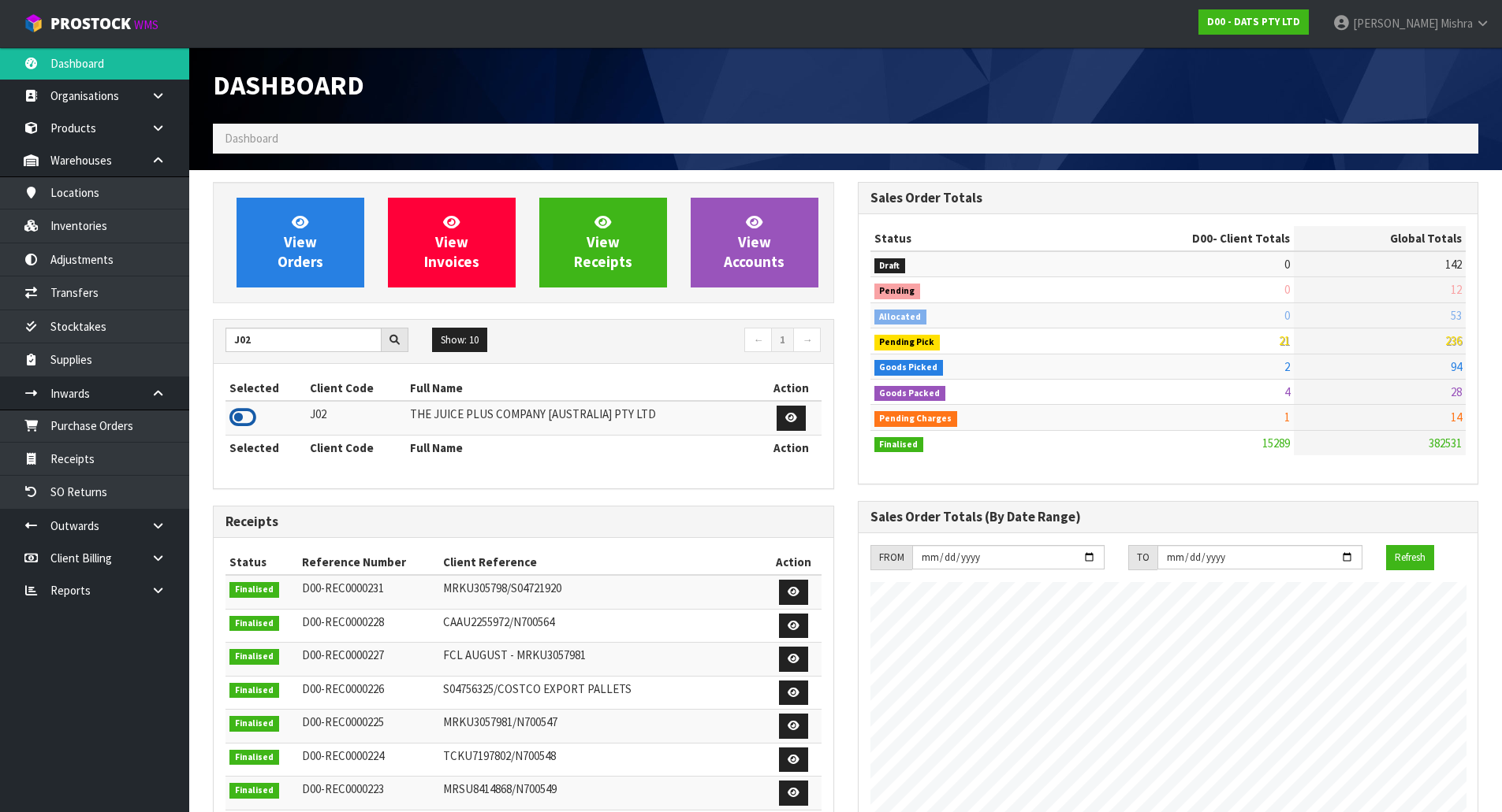
click at [253, 414] on icon at bounding box center [243, 418] width 27 height 23
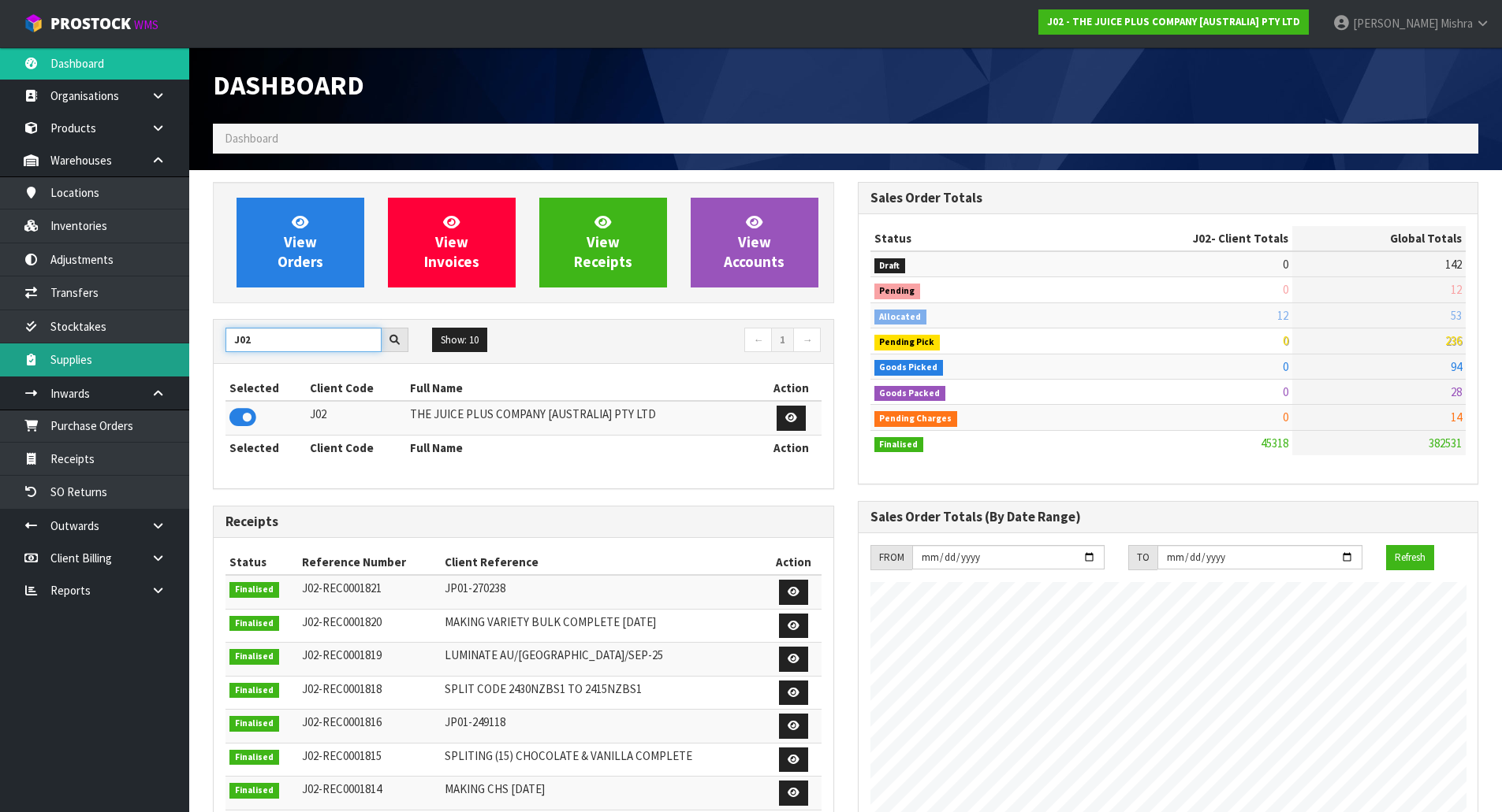
drag, startPoint x: 264, startPoint y: 329, endPoint x: 104, endPoint y: 356, distance: 162.3
click at [105, 355] on body "Toggle navigation ProStock WMS J02 - THE JUICE PLUS COMPANY [AUSTRALIA] PTY LTD…" at bounding box center [751, 406] width 1502 height 812
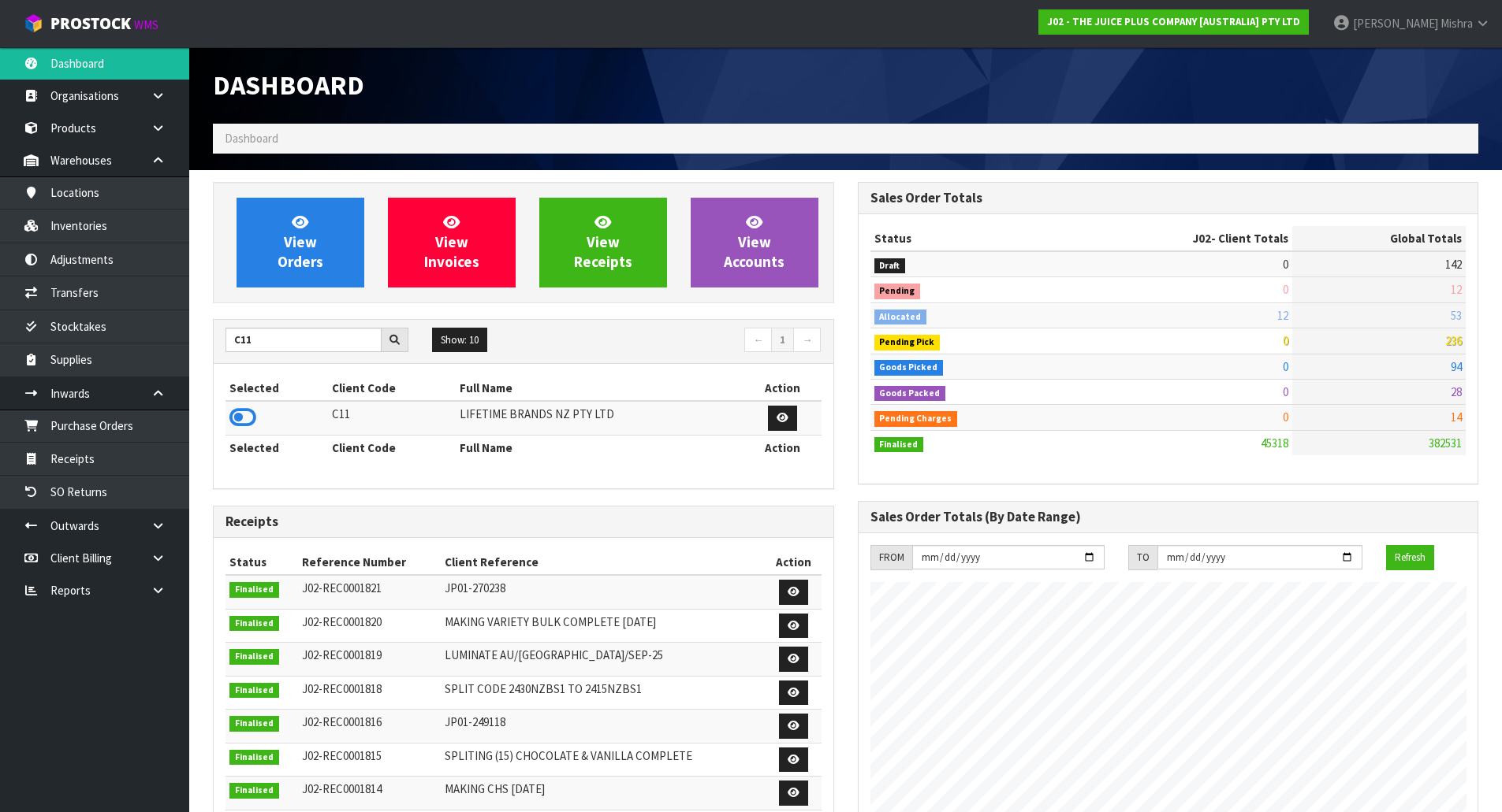
click at [208, 410] on div "View Orders View Invoices View Receipts View Accounts C11 Show: 10 5 10 25 50 ←…" at bounding box center [523, 640] width 645 height 915
click at [244, 420] on icon at bounding box center [243, 418] width 27 height 23
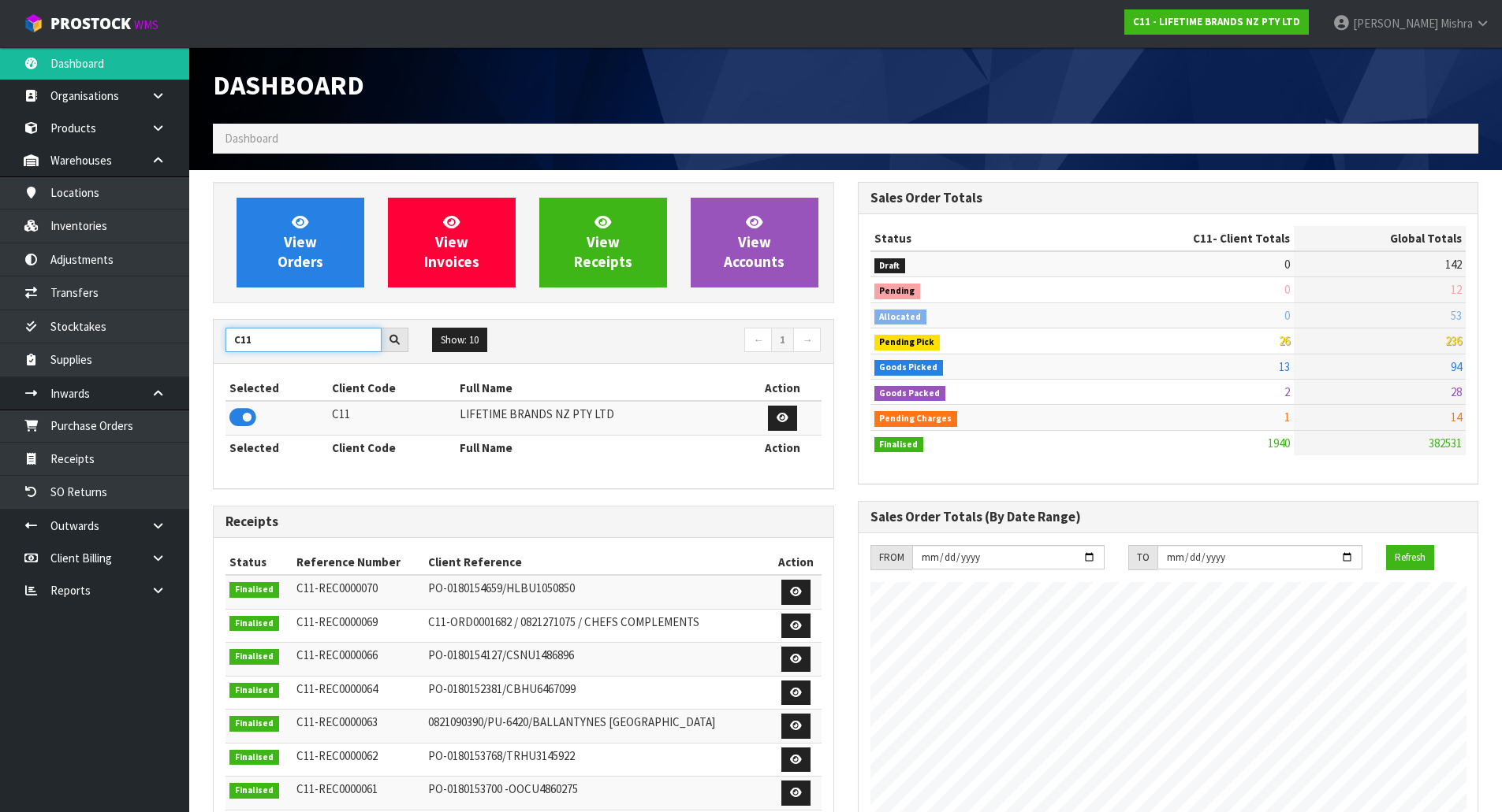
drag, startPoint x: 304, startPoint y: 340, endPoint x: 221, endPoint y: 339, distance: 83.0
click at [221, 339] on div "C11" at bounding box center [317, 341] width 207 height 25
click at [246, 409] on icon at bounding box center [243, 418] width 27 height 23
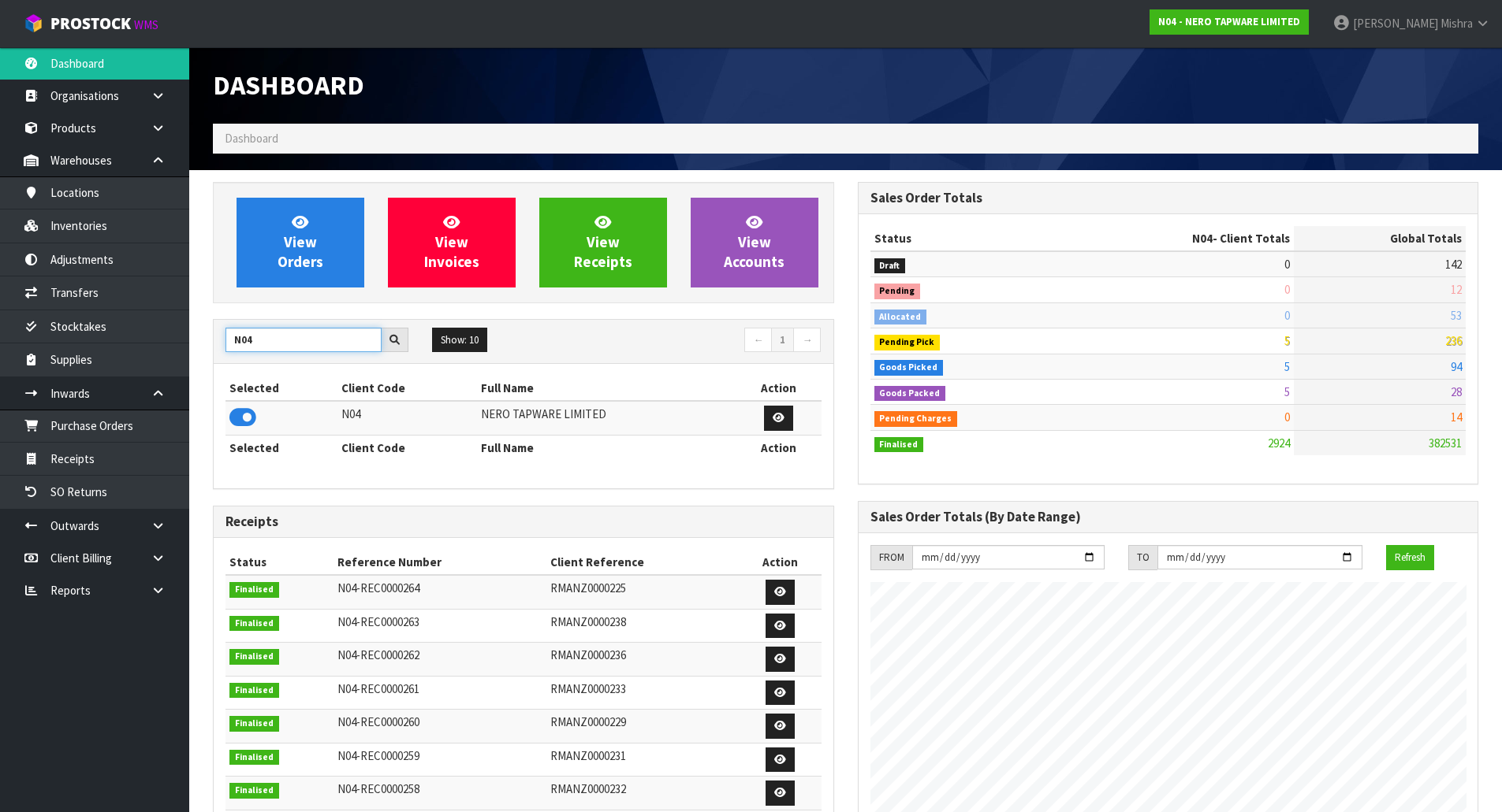
click at [279, 341] on input "N04" at bounding box center [303, 340] width 156 height 24
click at [234, 418] on icon at bounding box center [243, 418] width 27 height 23
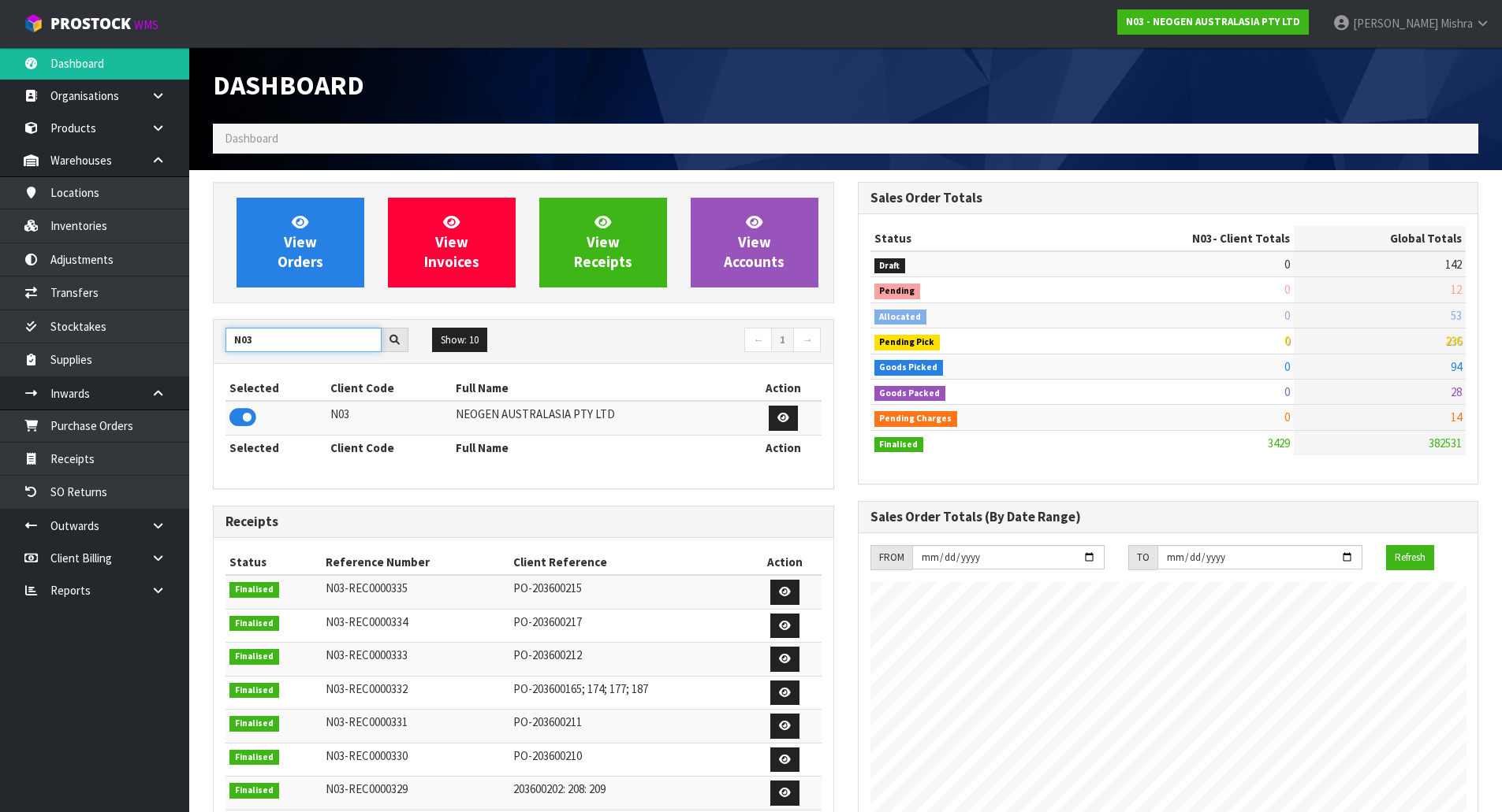
drag, startPoint x: 294, startPoint y: 342, endPoint x: -15, endPoint y: 336, distance: 309.1
click at [0, 336] on html "Toggle navigation ProStock WMS N03 - NEOGEN AUSTRALASIA PTY LTD [PERSON_NAME] L…" at bounding box center [751, 406] width 1502 height 812
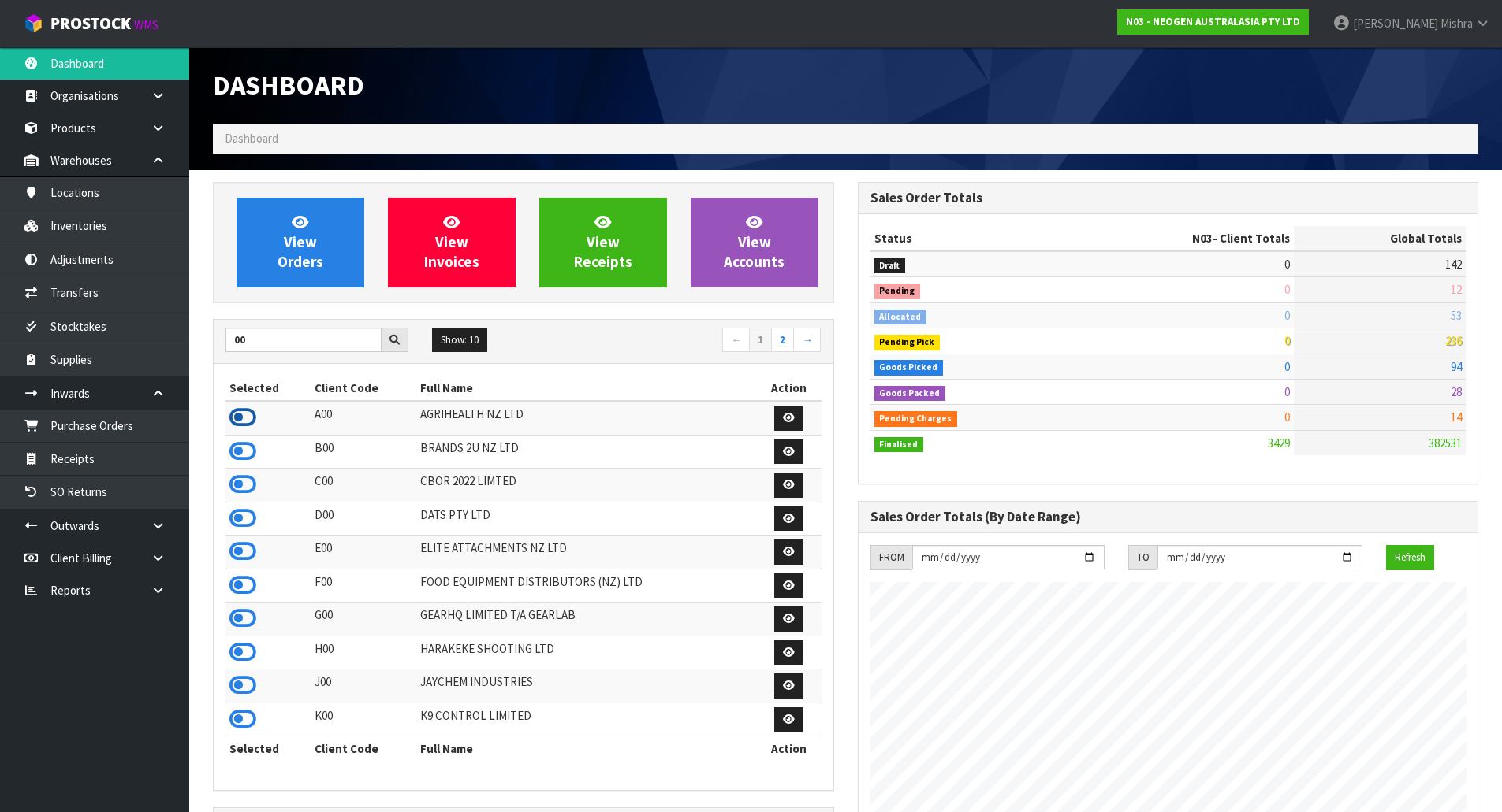
click at [244, 417] on icon at bounding box center [243, 418] width 27 height 23
click at [248, 430] on td at bounding box center [267, 418] width 85 height 34
click at [242, 450] on icon at bounding box center [243, 452] width 27 height 23
click at [242, 473] on icon at bounding box center [243, 485] width 27 height 23
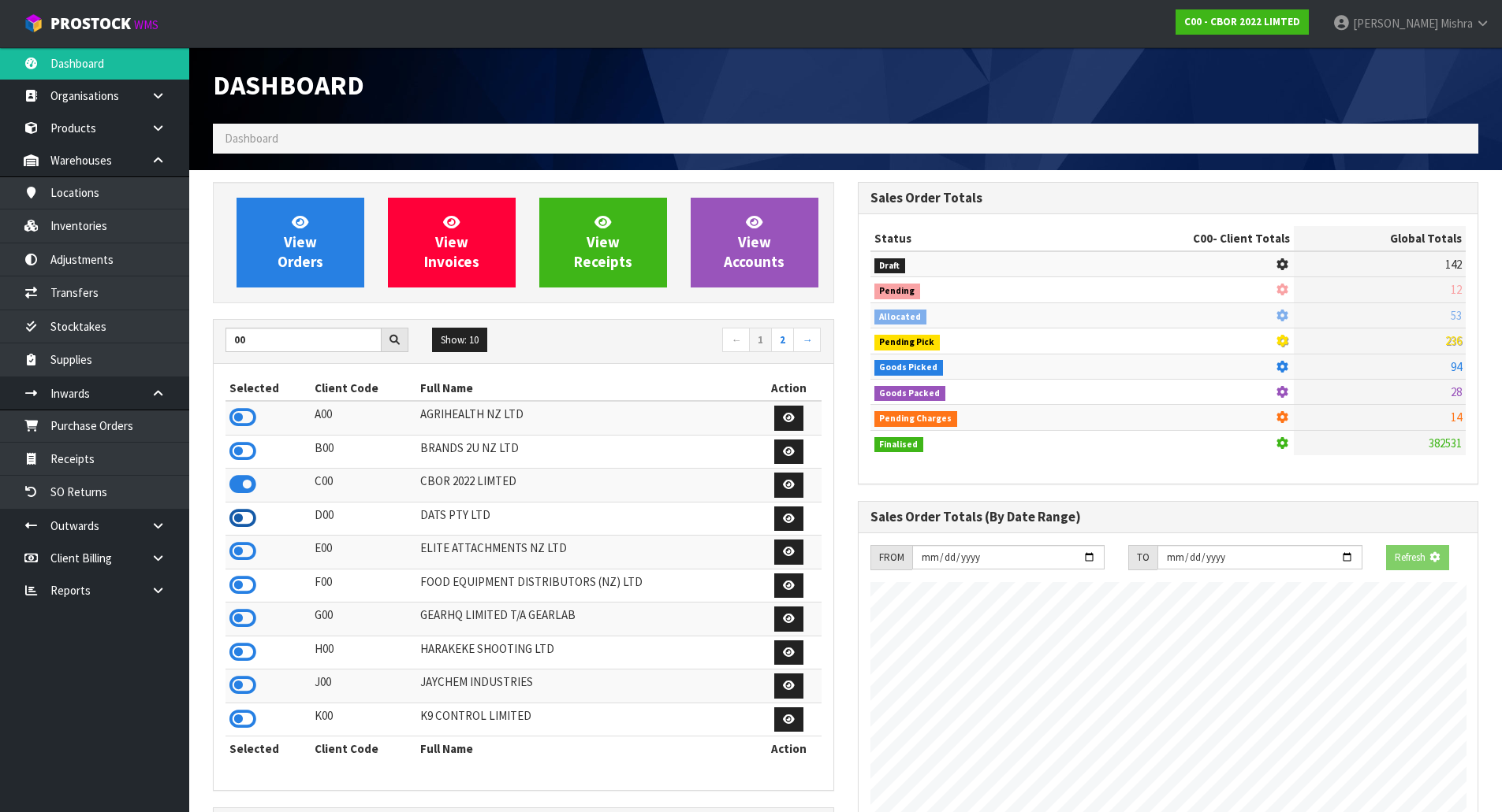
click at [242, 514] on icon at bounding box center [243, 518] width 27 height 23
click at [243, 557] on icon at bounding box center [243, 551] width 27 height 23
click at [242, 588] on icon at bounding box center [243, 585] width 27 height 23
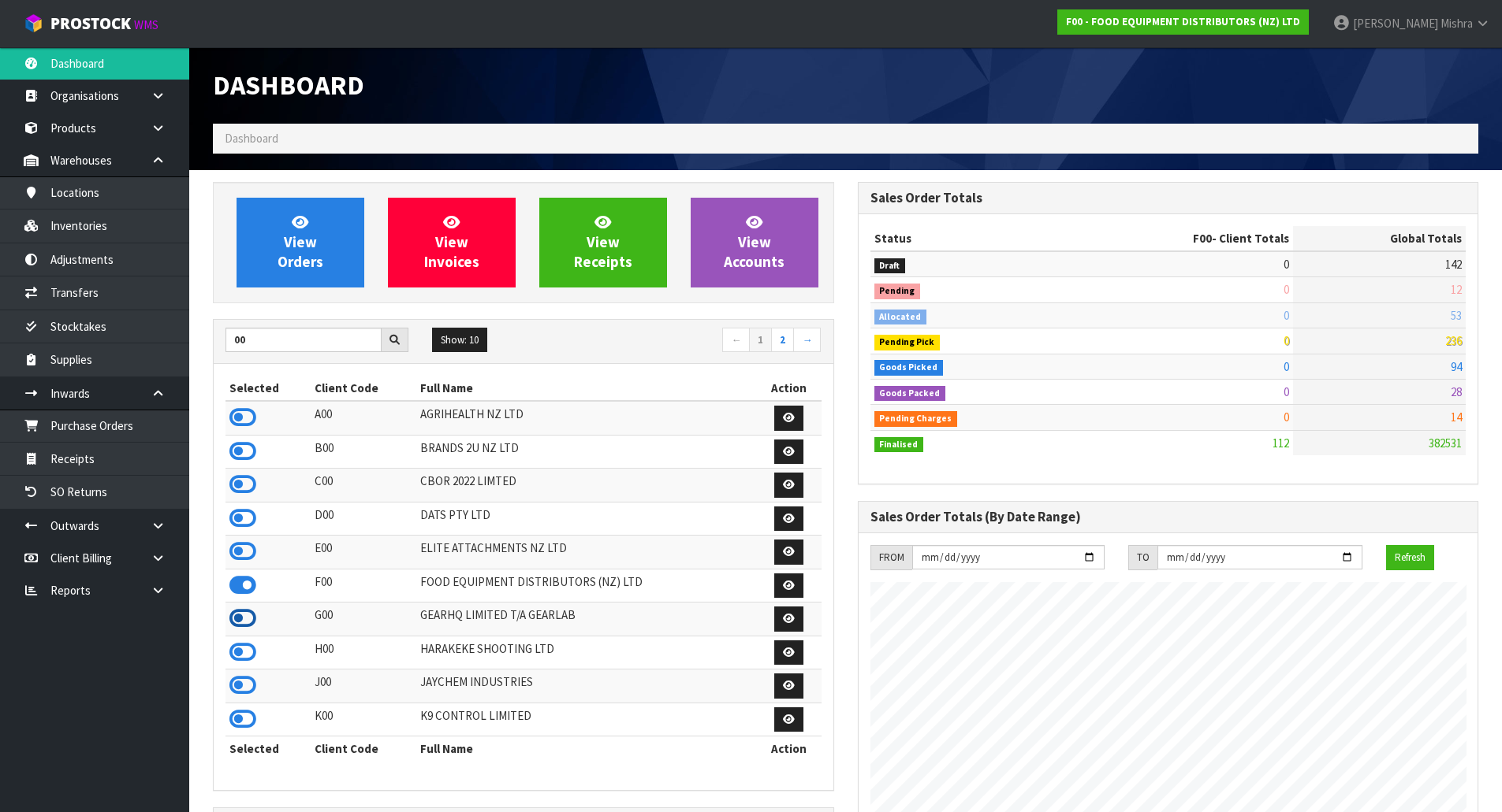
click at [239, 630] on icon at bounding box center [243, 618] width 27 height 23
click at [239, 660] on icon at bounding box center [243, 652] width 27 height 23
click at [245, 697] on icon at bounding box center [243, 685] width 27 height 23
click at [249, 719] on icon at bounding box center [243, 720] width 27 height 23
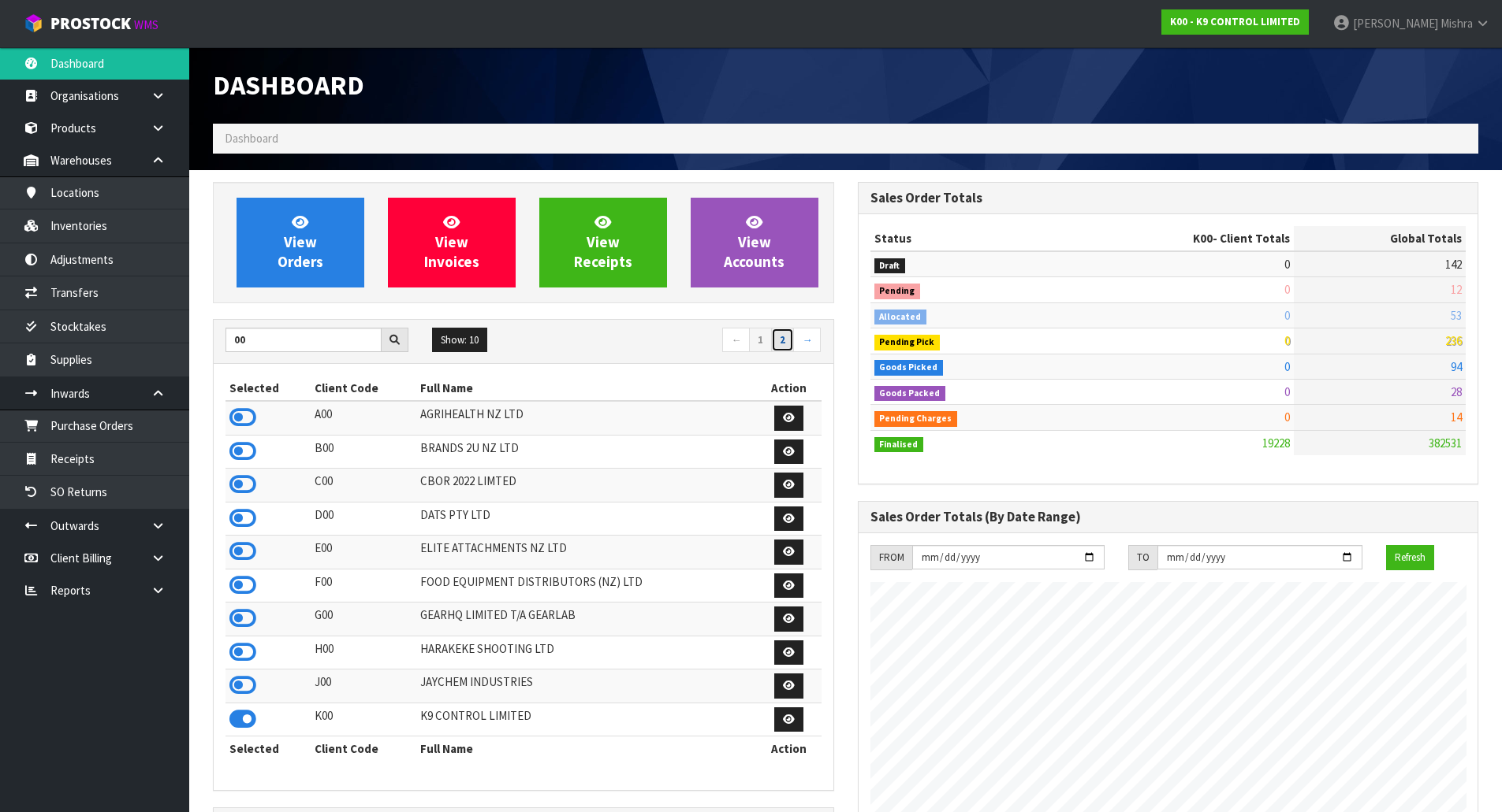
click at [780, 346] on link "2" at bounding box center [781, 341] width 22 height 25
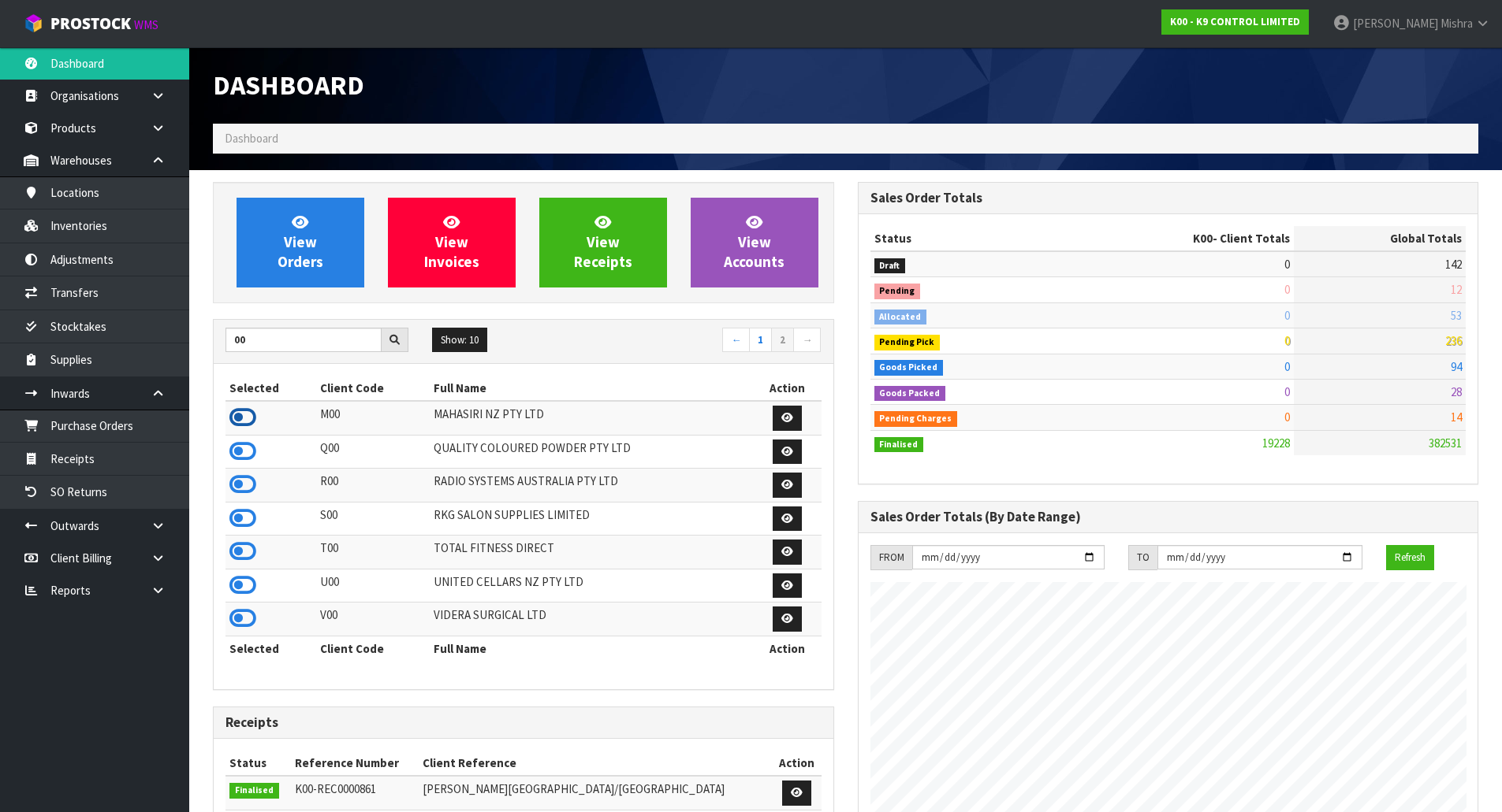
click at [242, 417] on icon at bounding box center [243, 418] width 27 height 23
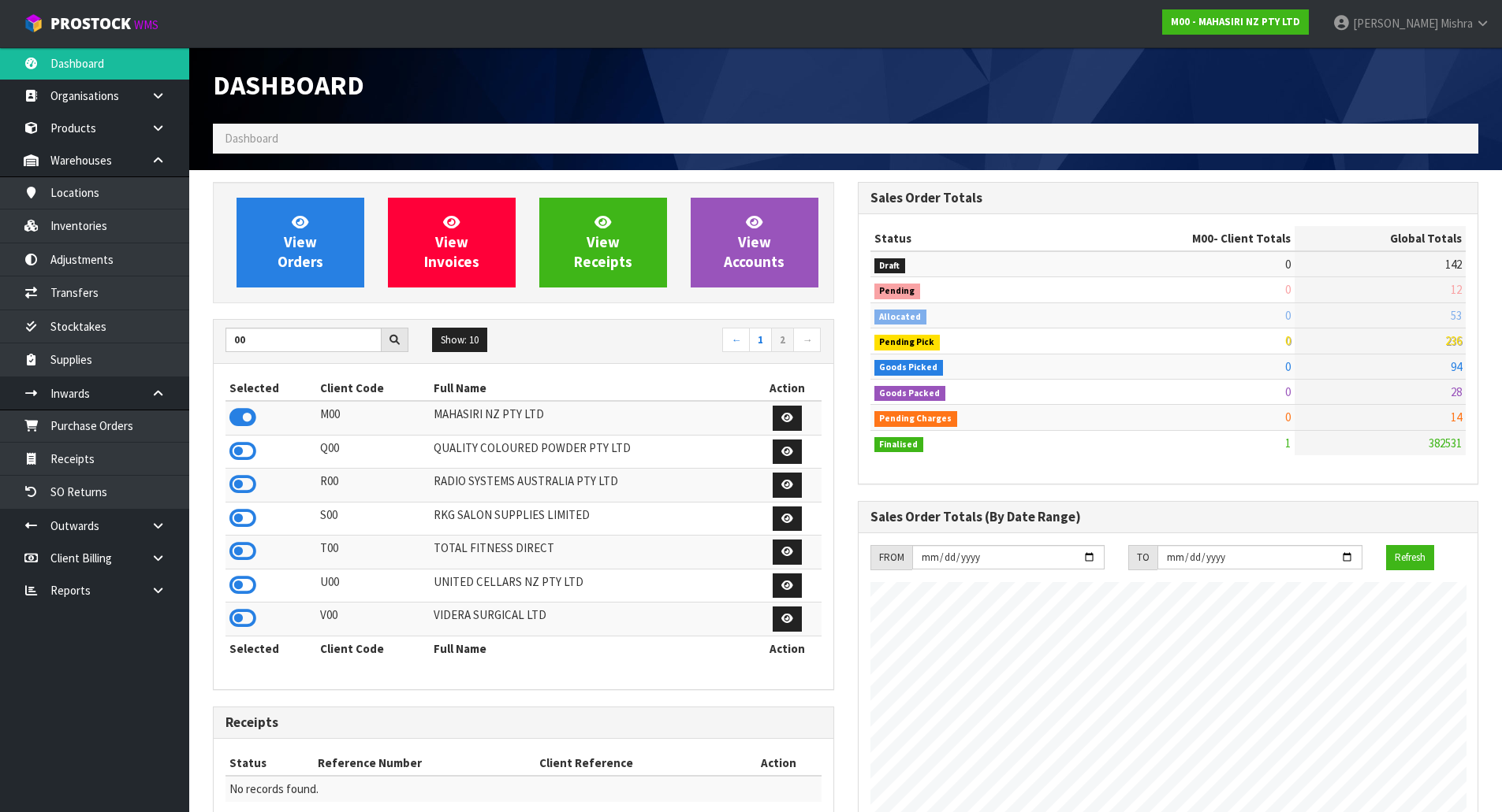
drag, startPoint x: 233, startPoint y: 460, endPoint x: 231, endPoint y: 467, distance: 7.3
click at [232, 461] on icon at bounding box center [243, 452] width 27 height 23
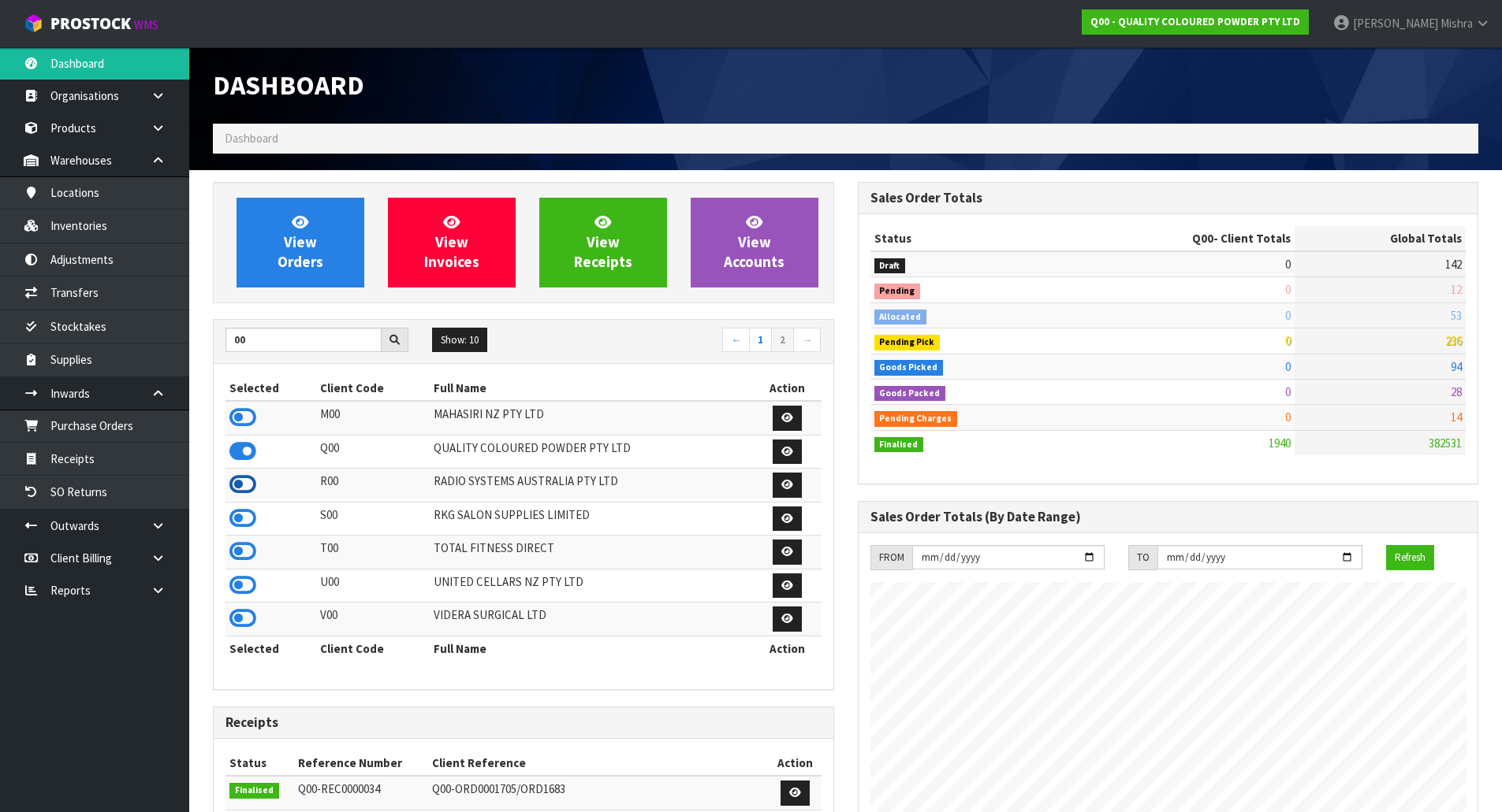
click at [231, 497] on icon at bounding box center [243, 485] width 27 height 23
click at [231, 535] on td at bounding box center [270, 552] width 91 height 34
click at [246, 511] on icon at bounding box center [243, 518] width 27 height 23
click at [248, 564] on icon at bounding box center [243, 551] width 27 height 23
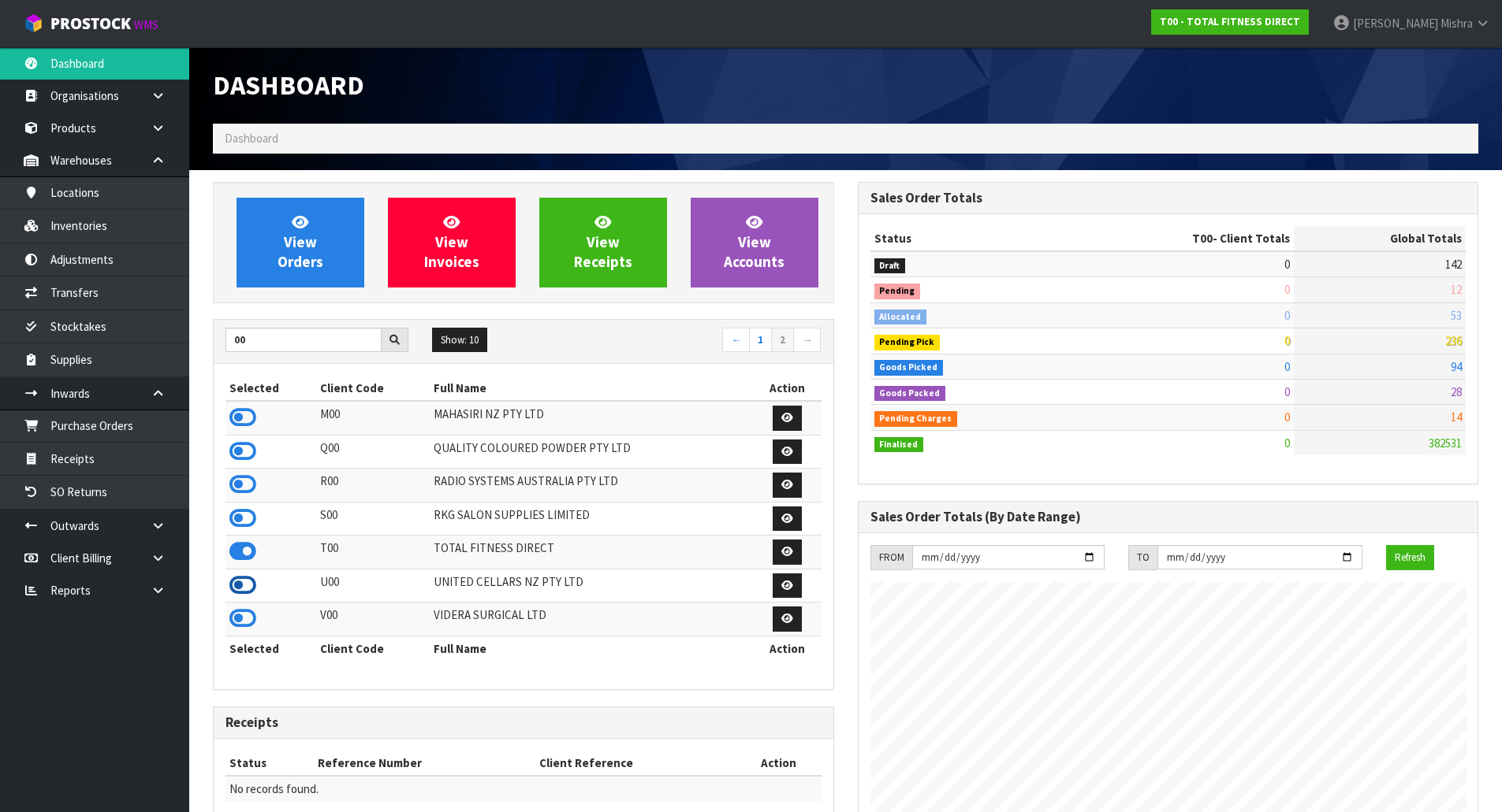
click at [244, 596] on icon at bounding box center [243, 585] width 27 height 23
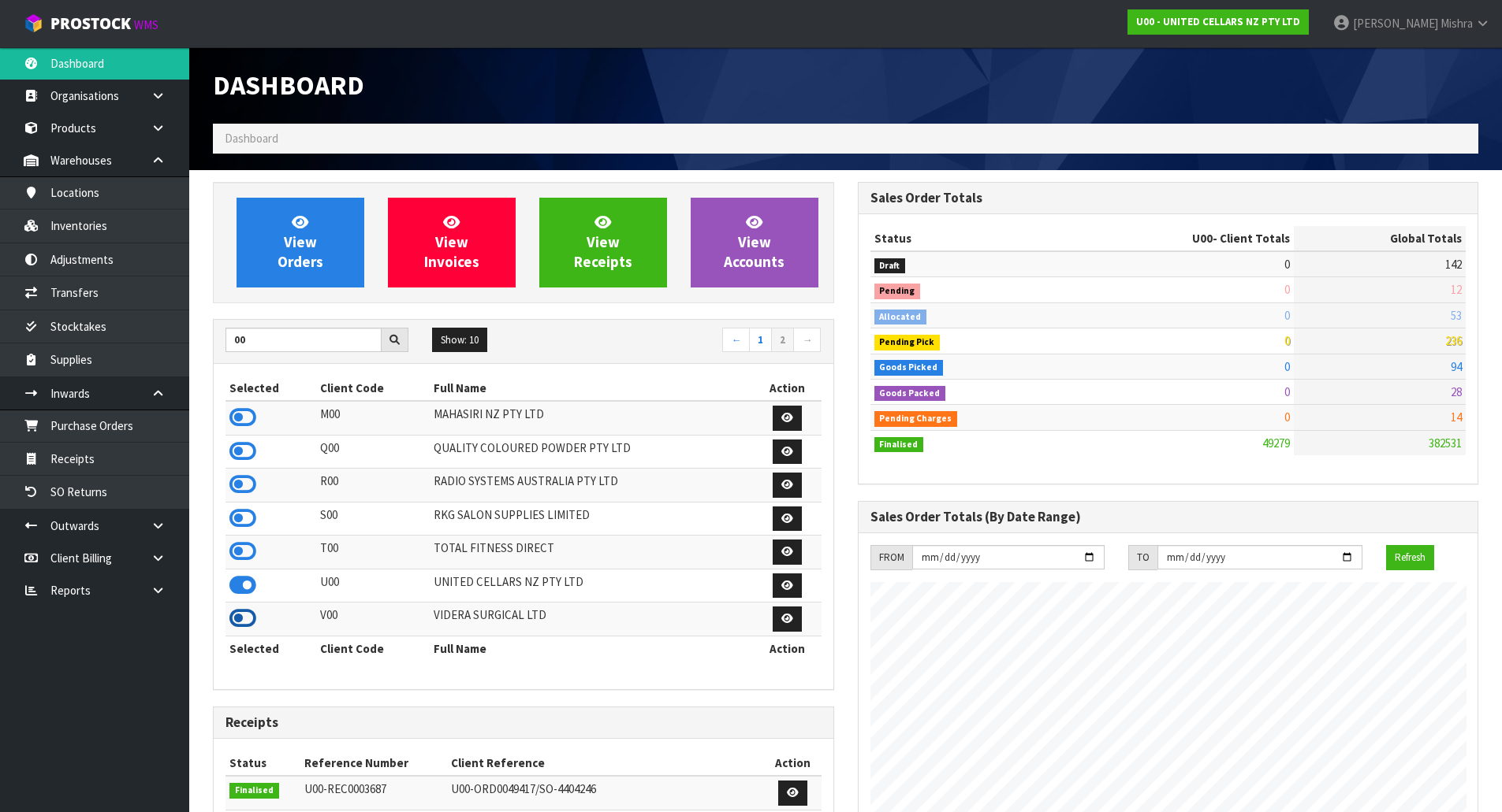
click at [242, 620] on icon at bounding box center [243, 618] width 27 height 23
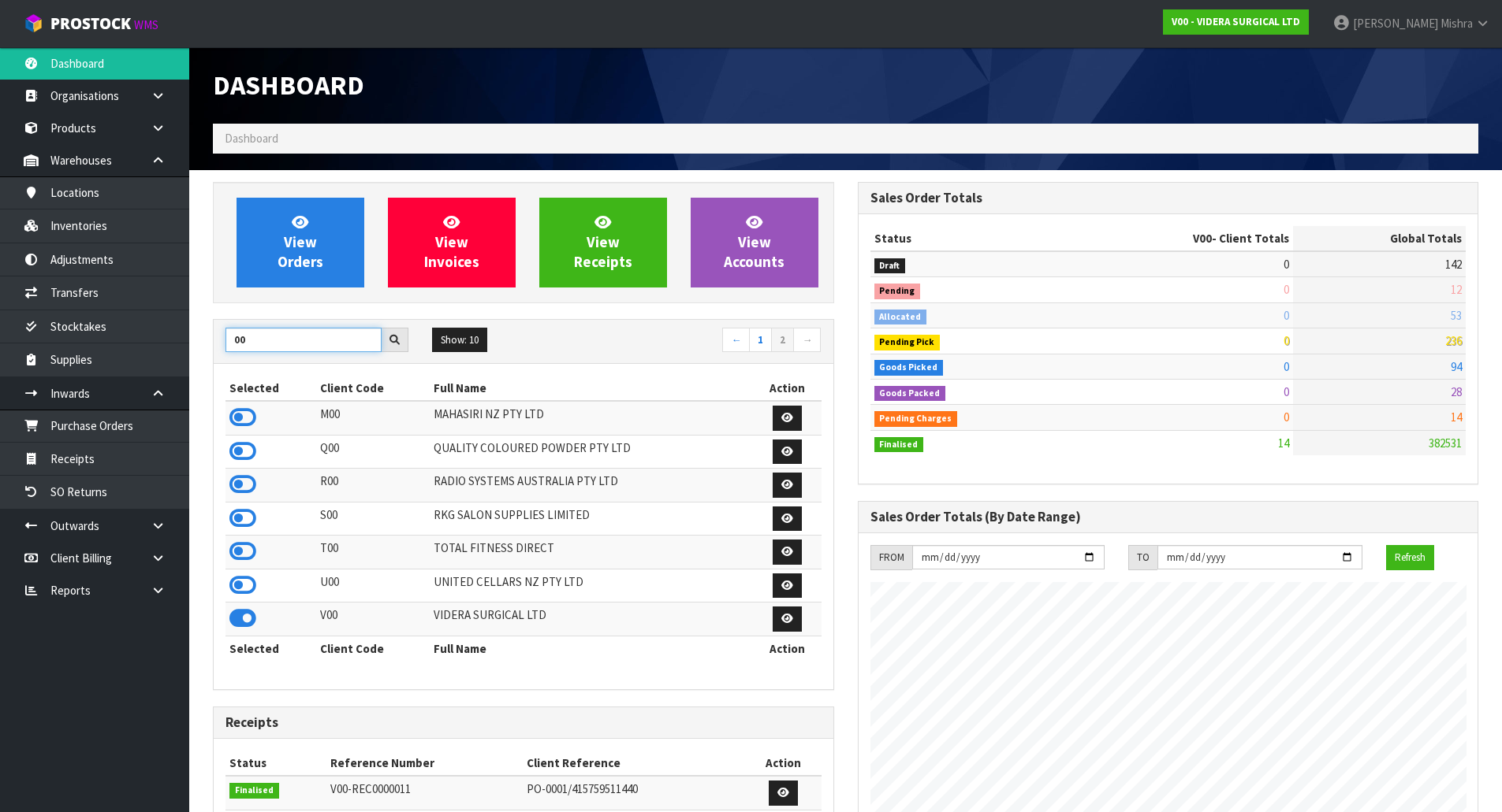
click at [288, 349] on input "00" at bounding box center [303, 340] width 156 height 24
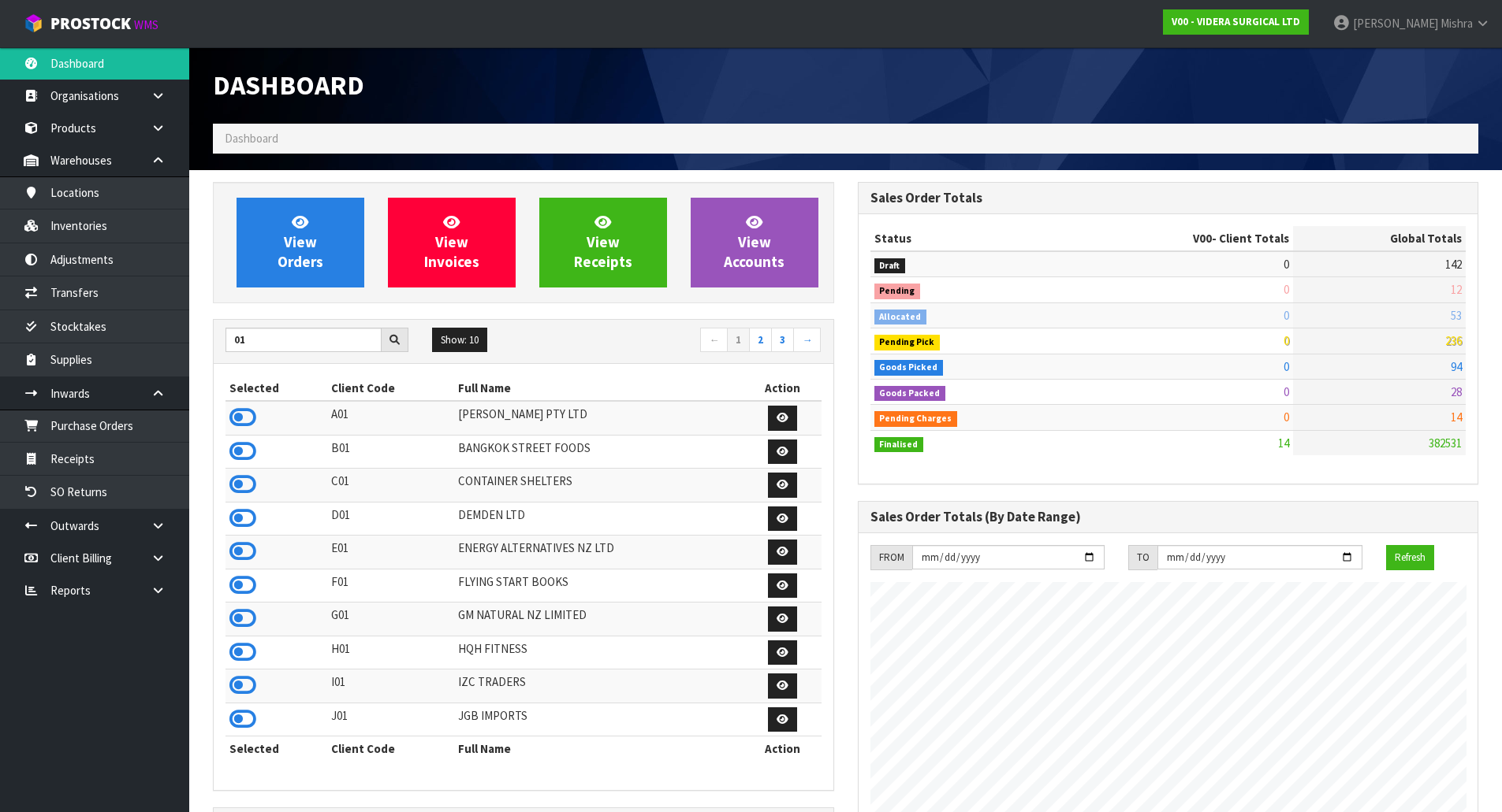
click at [224, 424] on div "Selected Client Code Full Name Action A01 [PERSON_NAME] PTY LTD B01 BANGKOK STR…" at bounding box center [523, 577] width 620 height 426
click at [242, 424] on icon at bounding box center [243, 418] width 27 height 23
click at [244, 454] on icon at bounding box center [243, 452] width 27 height 23
click at [241, 488] on icon at bounding box center [243, 485] width 27 height 23
click at [238, 511] on icon at bounding box center [243, 518] width 27 height 23
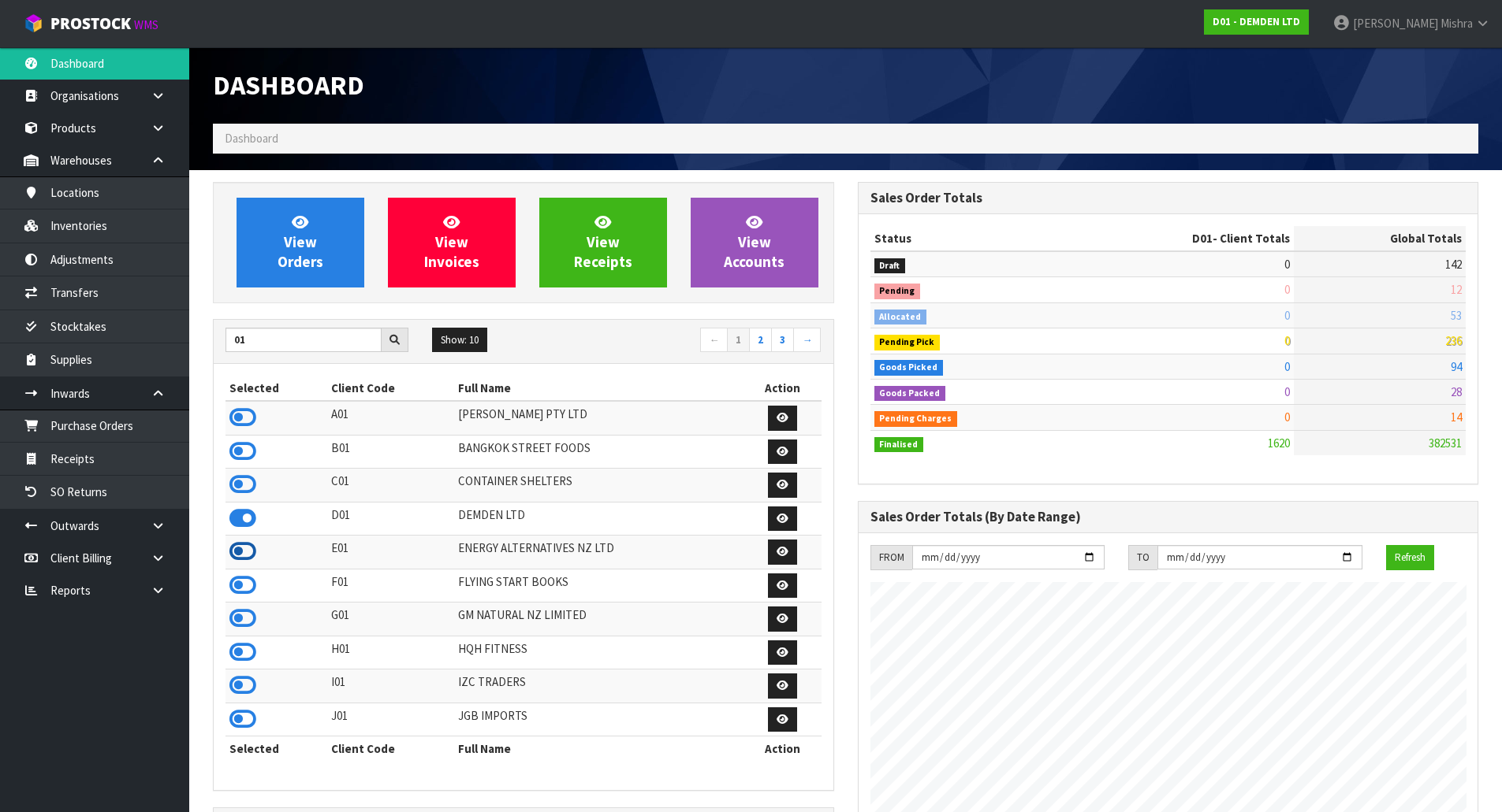
click at [241, 553] on icon at bounding box center [243, 551] width 27 height 23
click at [239, 585] on icon at bounding box center [243, 585] width 27 height 23
click at [236, 622] on icon at bounding box center [243, 618] width 27 height 23
click at [236, 655] on icon at bounding box center [243, 652] width 27 height 23
click at [240, 691] on icon at bounding box center [243, 685] width 27 height 23
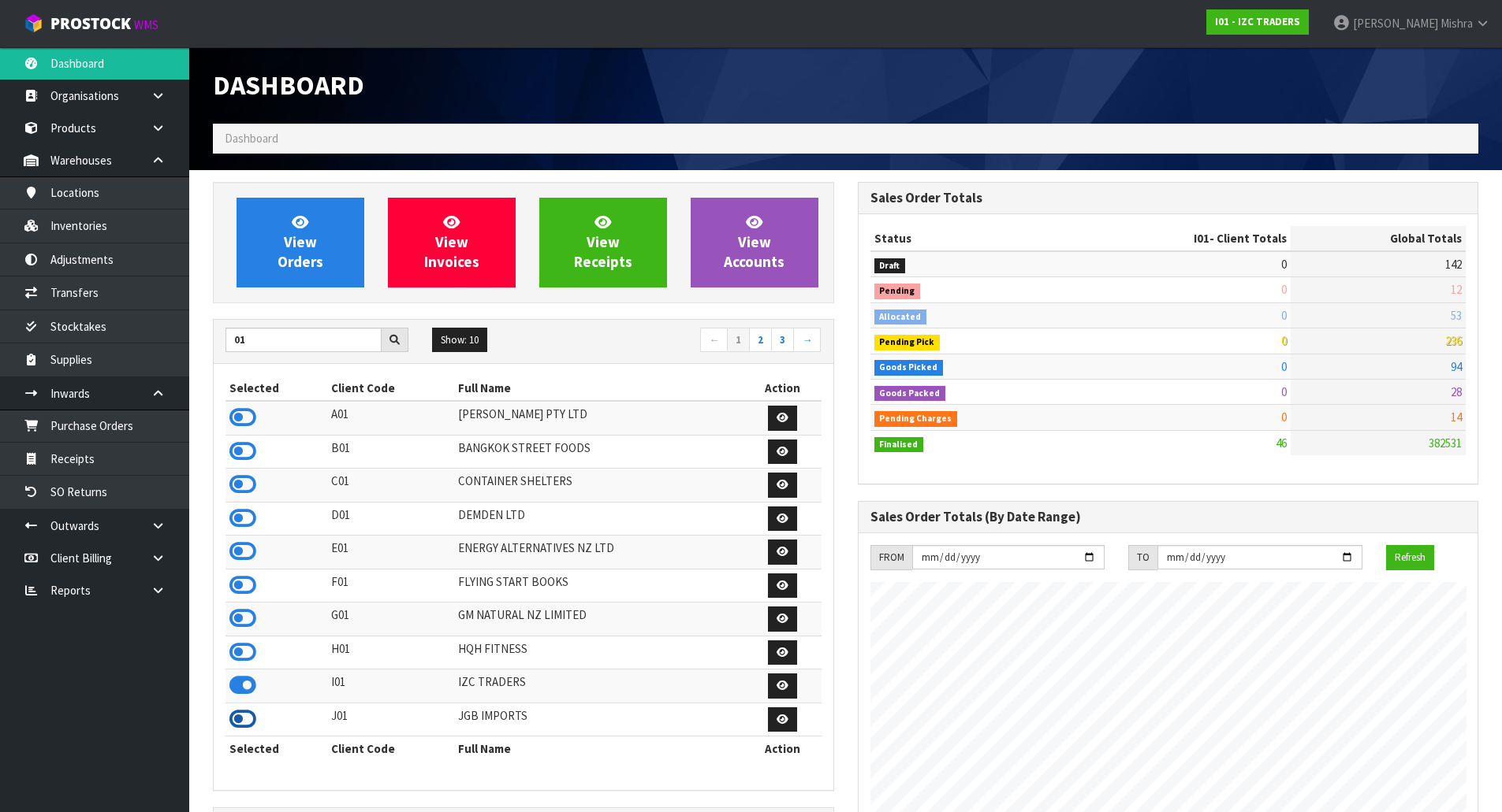
click at [240, 730] on icon at bounding box center [243, 720] width 27 height 23
click at [764, 340] on link "2" at bounding box center [760, 341] width 22 height 25
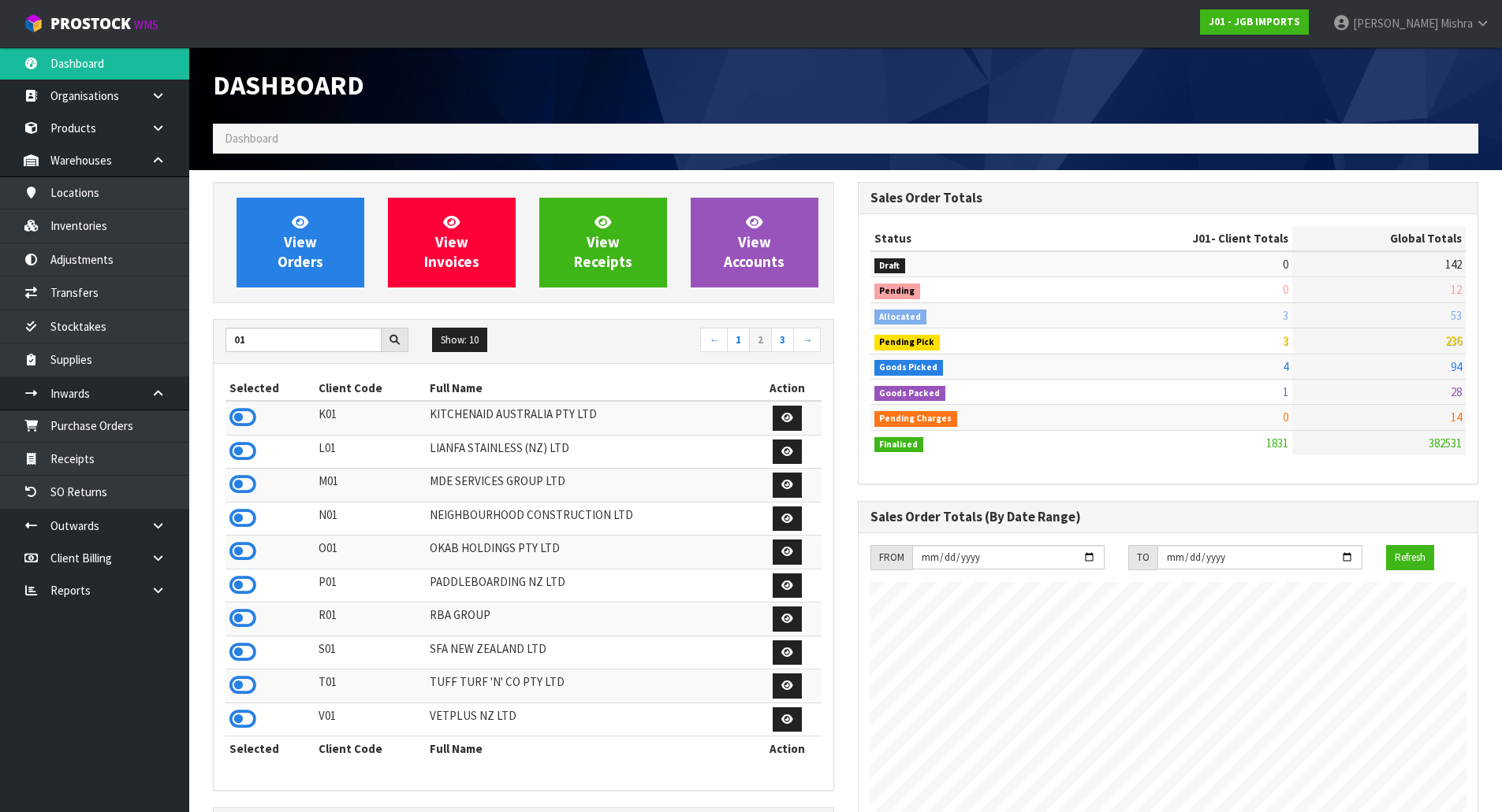
click at [232, 431] on td at bounding box center [269, 418] width 89 height 34
click at [241, 419] on icon at bounding box center [243, 418] width 27 height 23
click at [243, 458] on icon at bounding box center [243, 452] width 27 height 23
click at [250, 515] on icon at bounding box center [243, 518] width 27 height 23
click at [254, 562] on icon at bounding box center [243, 551] width 27 height 23
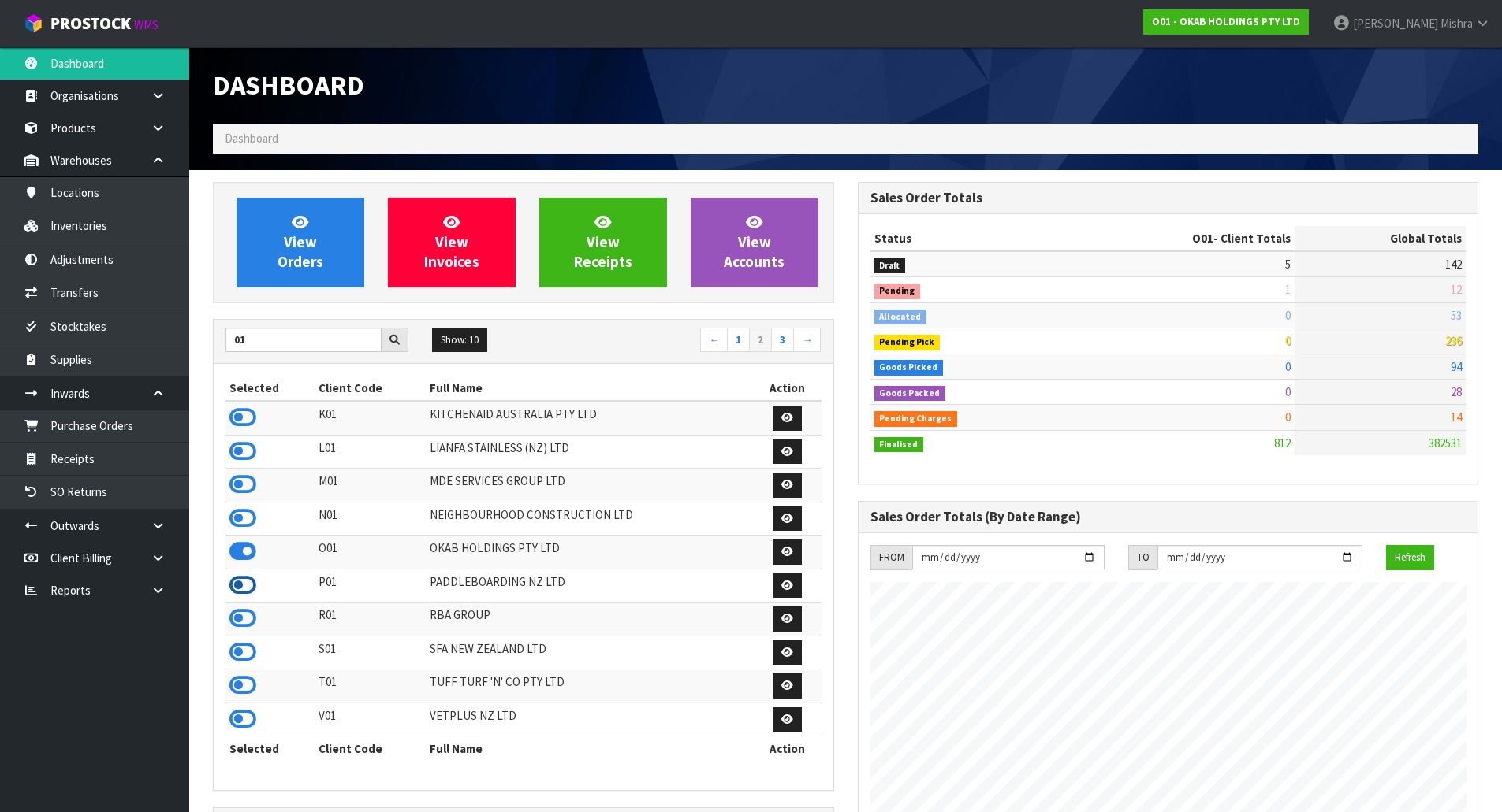
click at [252, 591] on icon at bounding box center [243, 585] width 27 height 23
click at [244, 630] on icon at bounding box center [243, 618] width 27 height 23
click at [234, 663] on icon at bounding box center [243, 652] width 27 height 23
click at [239, 699] on td at bounding box center [269, 686] width 89 height 34
click at [242, 691] on icon at bounding box center [243, 685] width 27 height 23
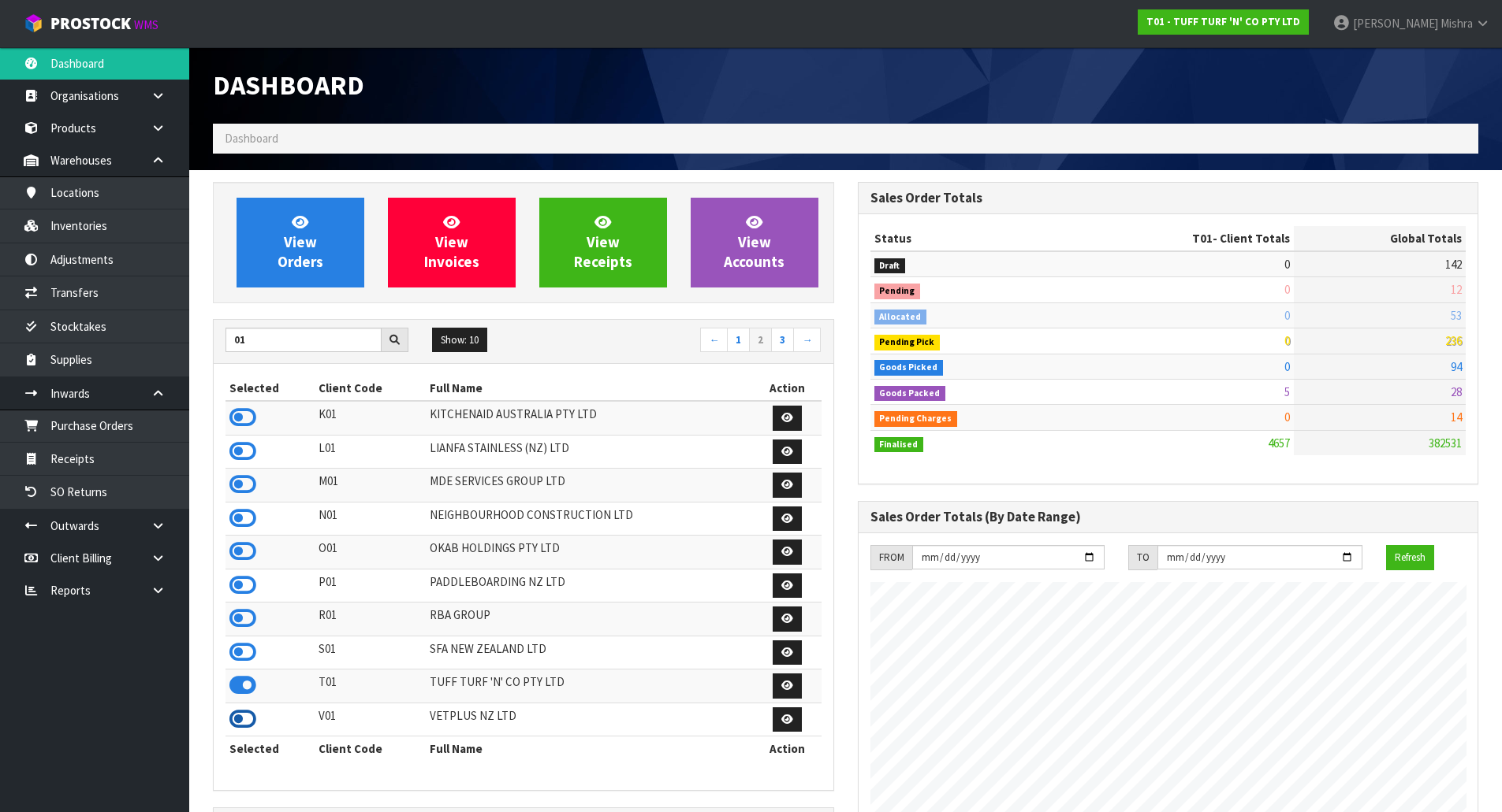
click at [238, 713] on icon at bounding box center [243, 720] width 27 height 23
click at [777, 337] on link "3" at bounding box center [781, 341] width 22 height 25
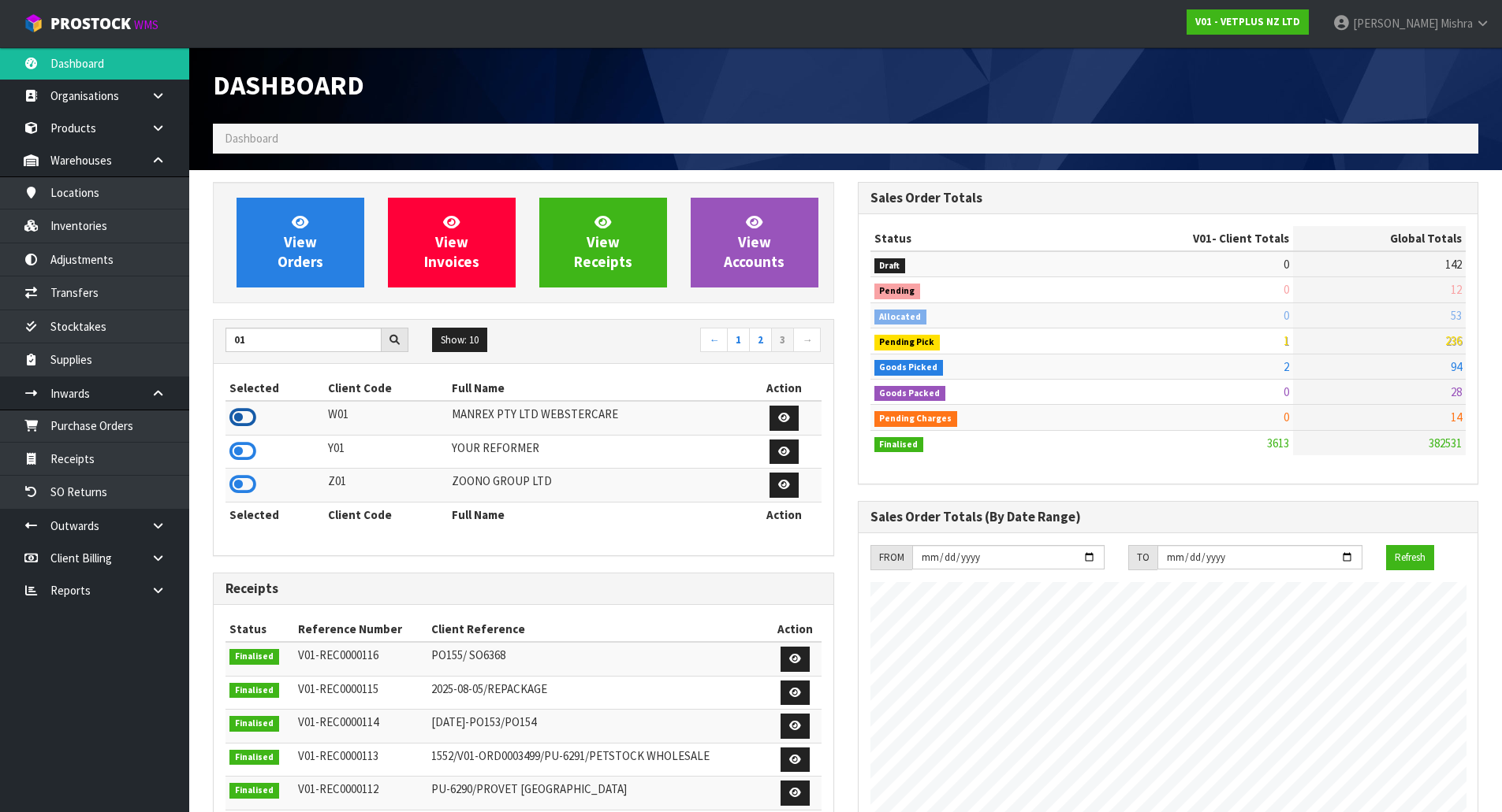
click at [241, 420] on icon at bounding box center [243, 418] width 27 height 23
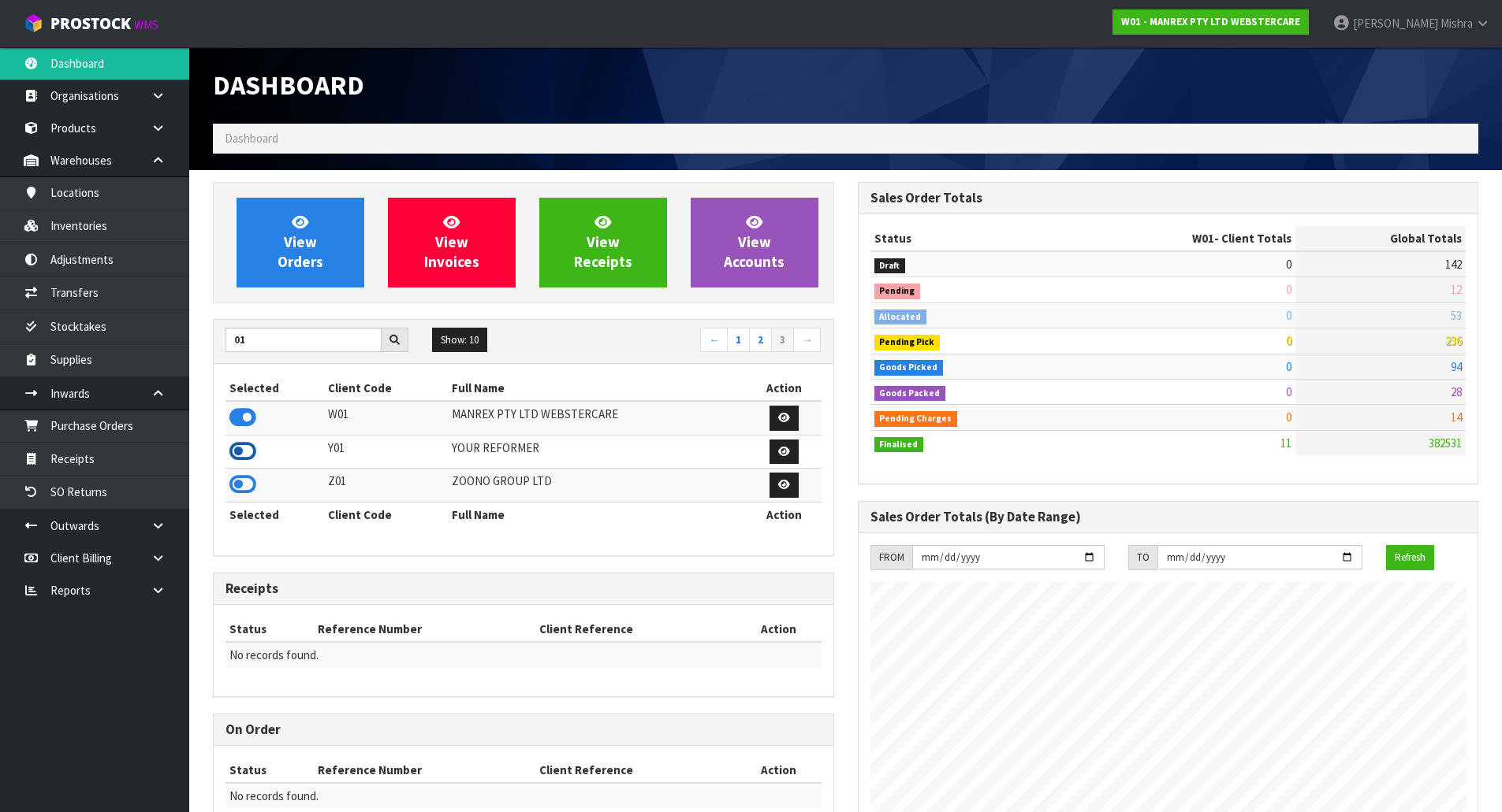
click at [244, 452] on icon at bounding box center [243, 452] width 27 height 23
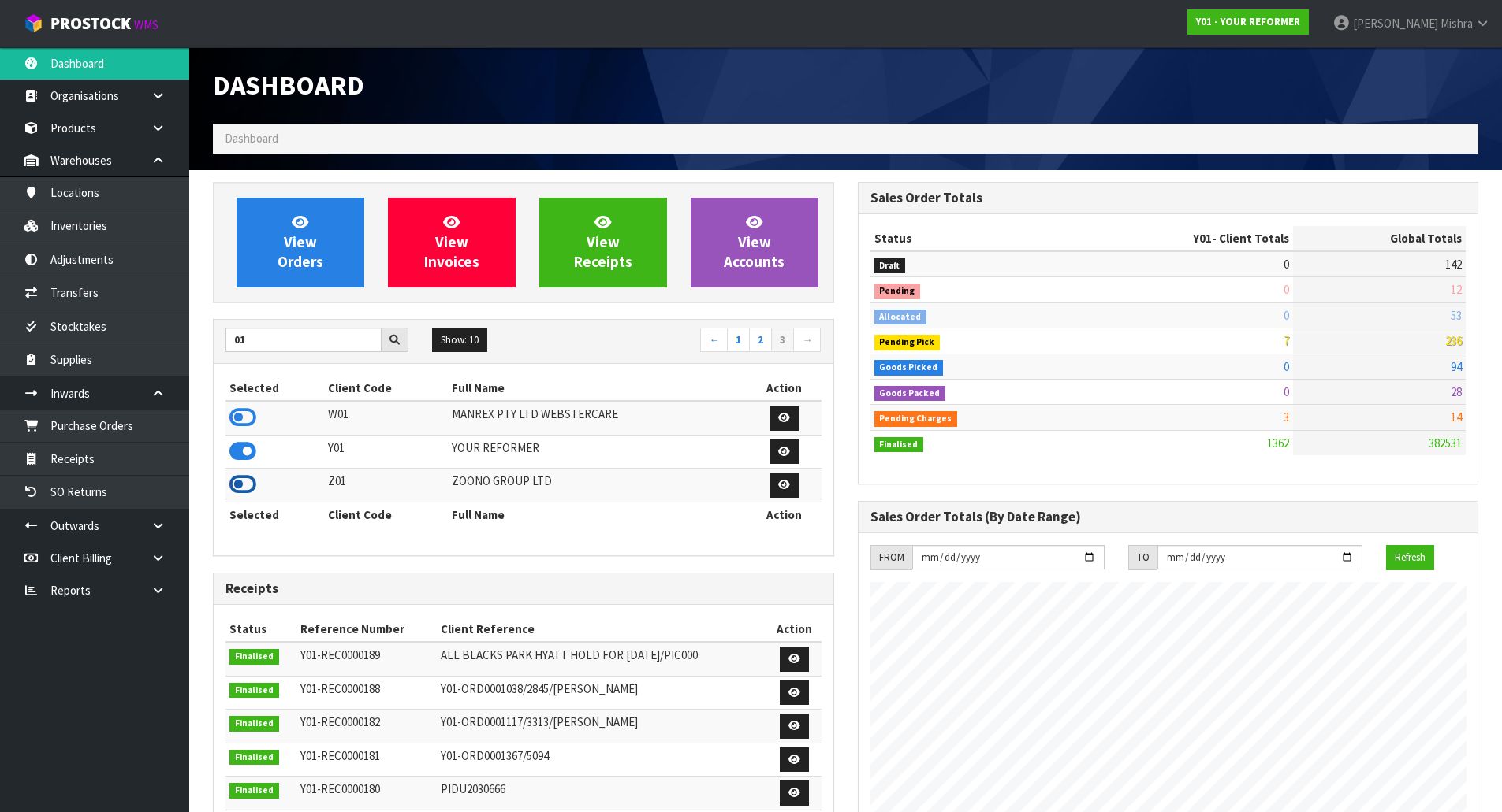
click at [238, 489] on icon at bounding box center [243, 485] width 27 height 23
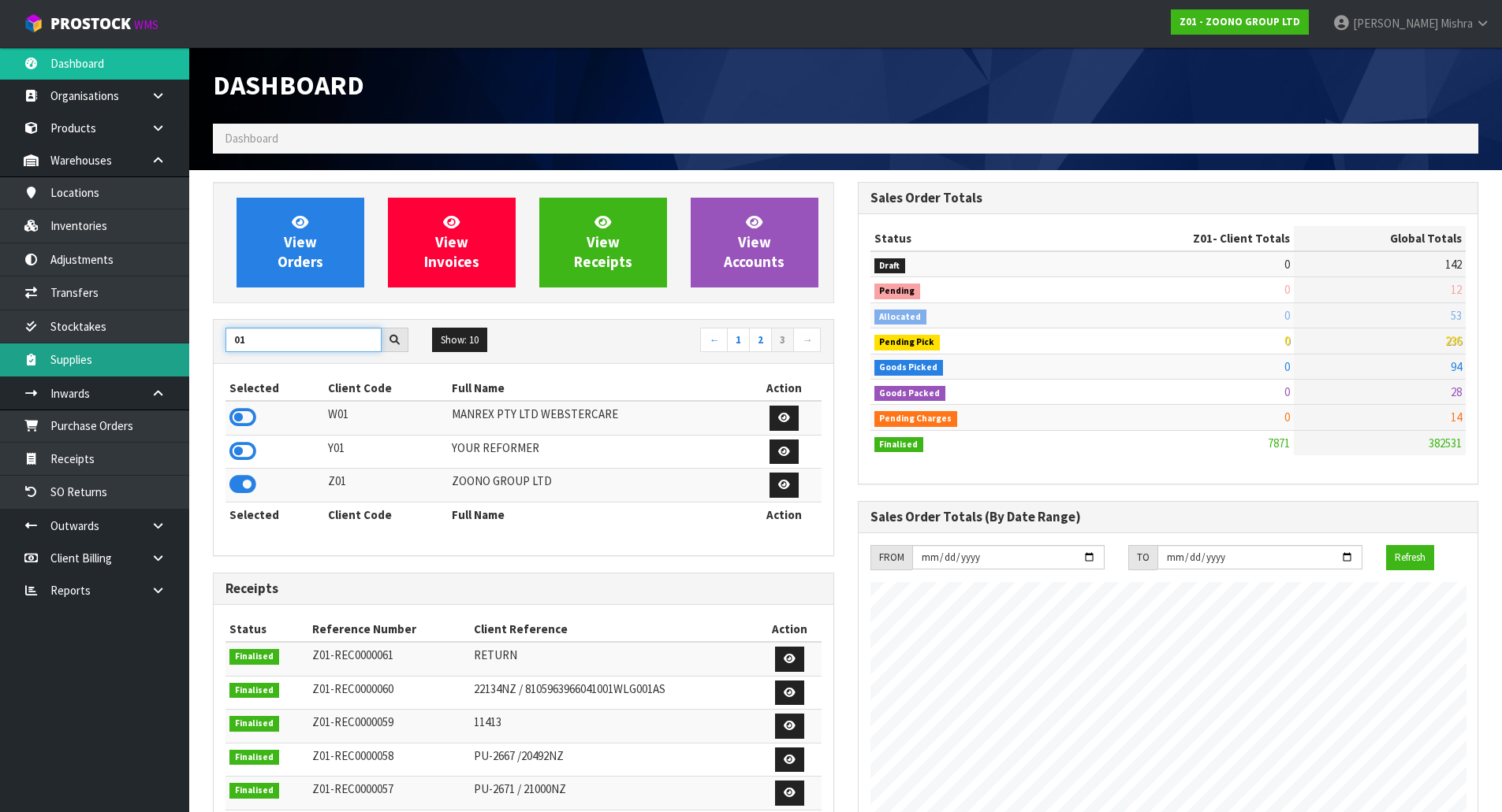
drag, startPoint x: 327, startPoint y: 339, endPoint x: 103, endPoint y: 347, distance: 224.1
click at [103, 347] on body "Toggle navigation ProStock WMS Z01 - ZOONO GROUP LTD [PERSON_NAME] Logout Dashb…" at bounding box center [751, 406] width 1502 height 812
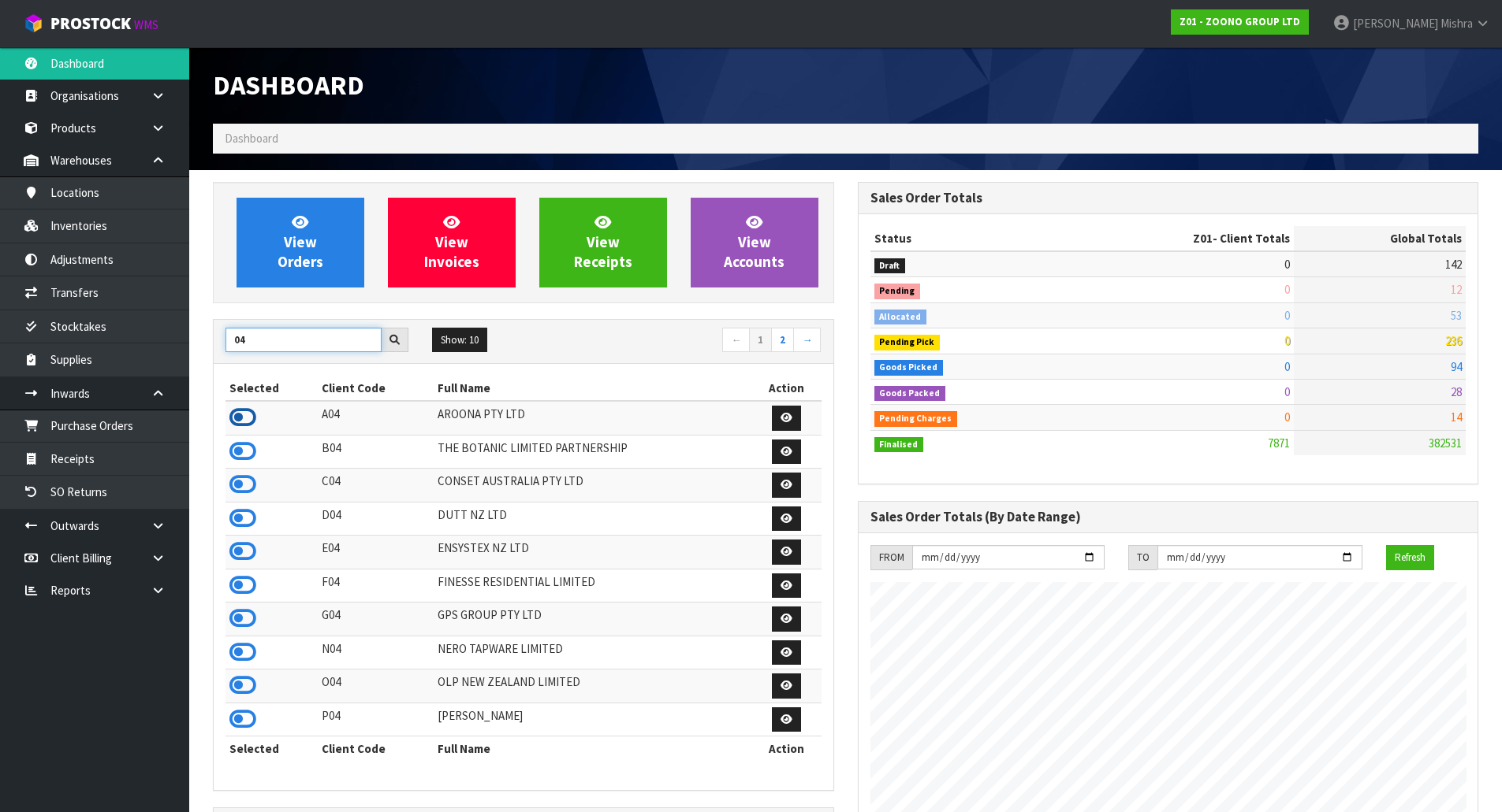
type input "04"
click at [233, 426] on icon at bounding box center [243, 418] width 27 height 23
click at [246, 453] on icon at bounding box center [243, 452] width 27 height 23
click at [257, 413] on td at bounding box center [271, 418] width 93 height 34
click at [245, 420] on icon at bounding box center [243, 418] width 27 height 23
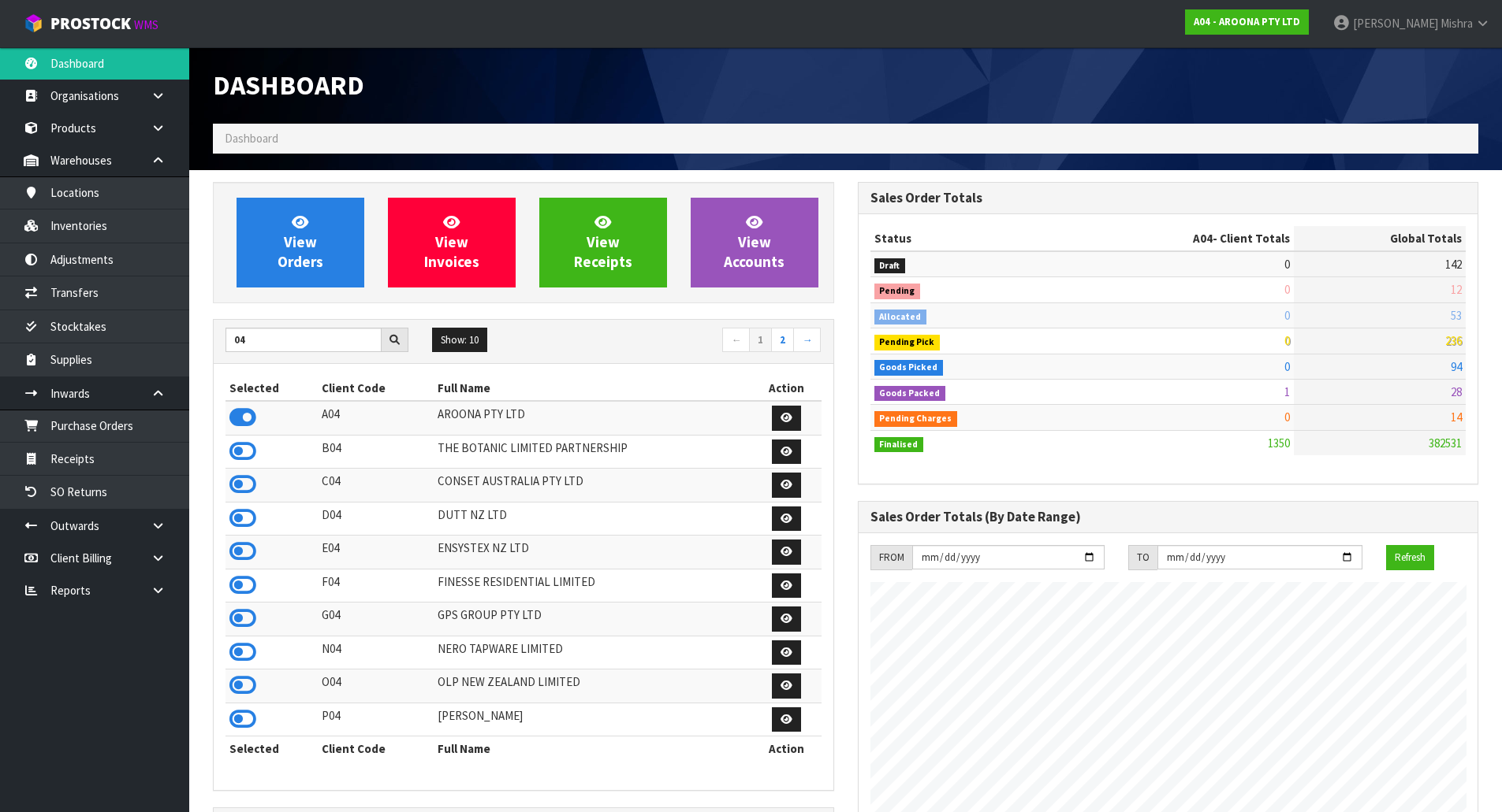
click at [237, 433] on td at bounding box center [271, 418] width 93 height 34
click at [233, 454] on icon at bounding box center [243, 452] width 27 height 23
click at [244, 417] on icon at bounding box center [243, 418] width 27 height 23
click at [304, 283] on link "View Orders" at bounding box center [300, 242] width 128 height 90
